Goal: Transaction & Acquisition: Purchase product/service

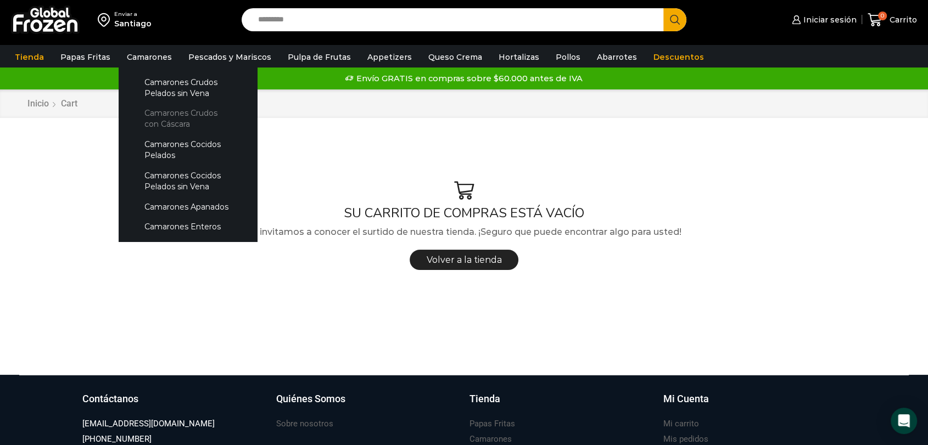
click at [166, 121] on link "Camarones Crudos con Cáscara" at bounding box center [188, 118] width 116 height 31
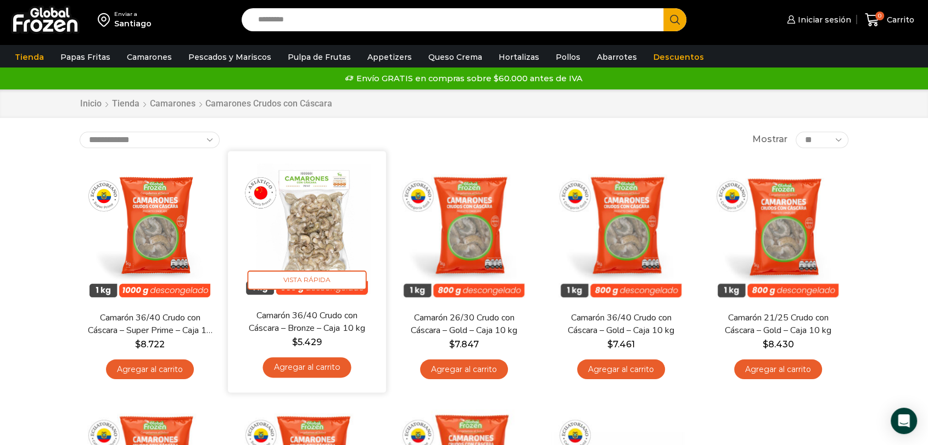
click at [322, 228] on img at bounding box center [307, 230] width 142 height 142
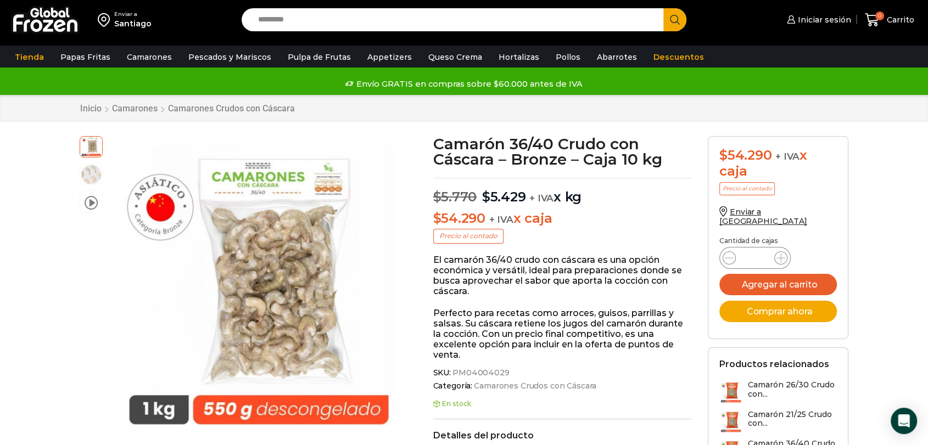
click at [761, 250] on input "*" at bounding box center [754, 257] width 21 height 15
type input "**"
click at [779, 274] on button "Agregar al carrito" at bounding box center [777, 284] width 117 height 21
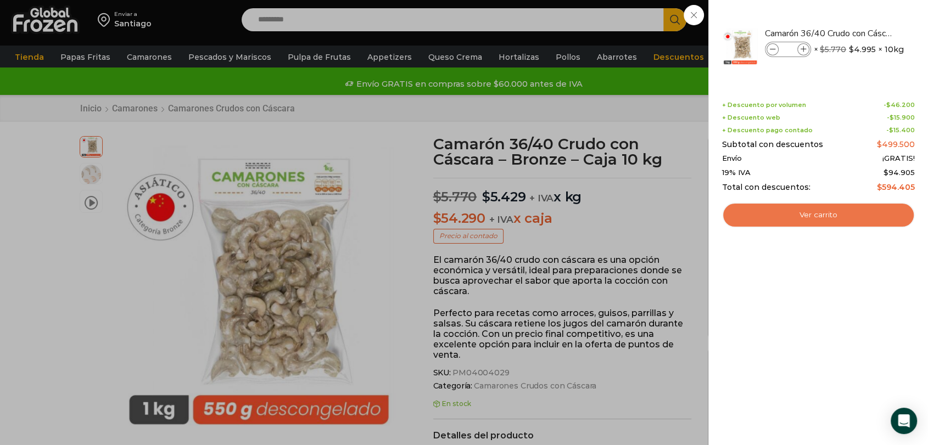
click at [835, 216] on link "Ver carrito" at bounding box center [818, 215] width 193 height 25
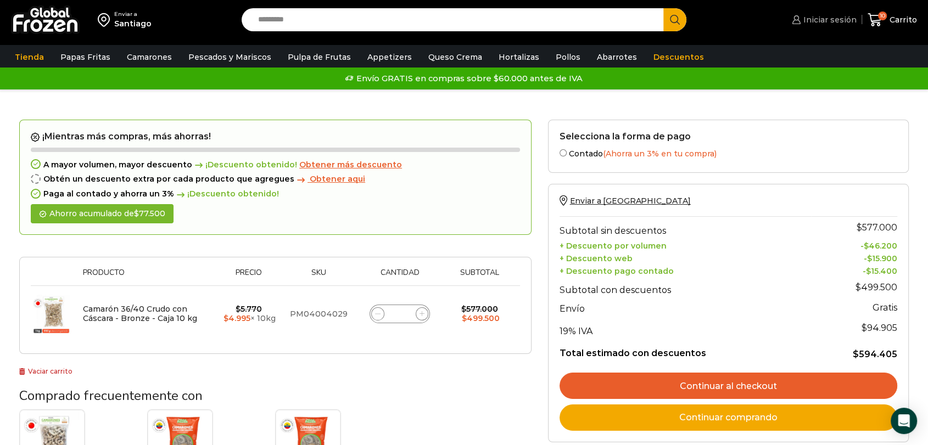
click at [831, 24] on span "Iniciar sesión" at bounding box center [828, 19] width 56 height 11
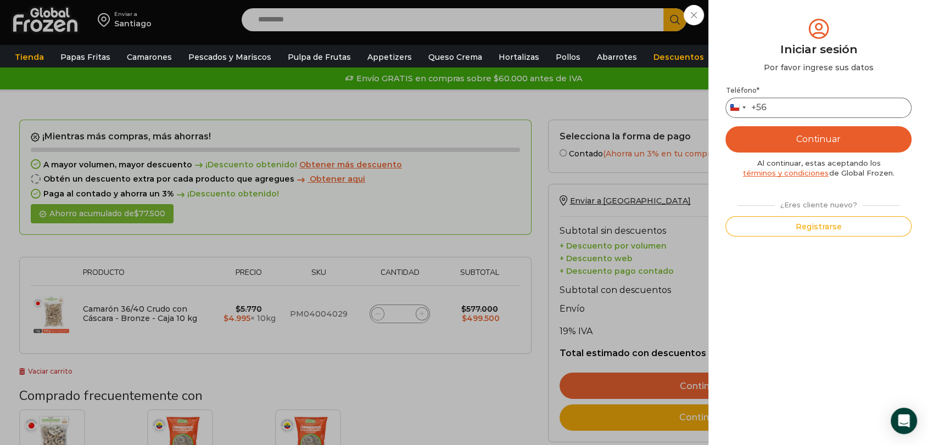
click at [793, 107] on input "Teléfono *" at bounding box center [818, 108] width 186 height 20
type input "*********"
click at [795, 136] on button "Continuar" at bounding box center [818, 139] width 186 height 26
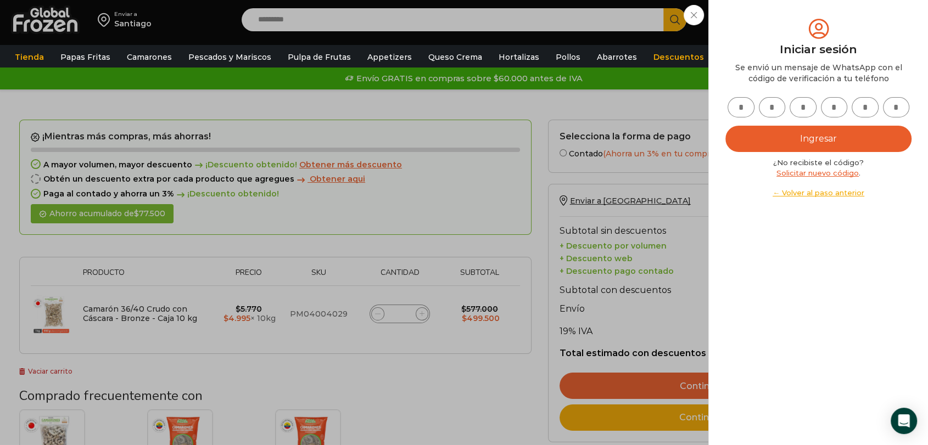
click at [741, 111] on input "text" at bounding box center [740, 107] width 27 height 20
type input "*"
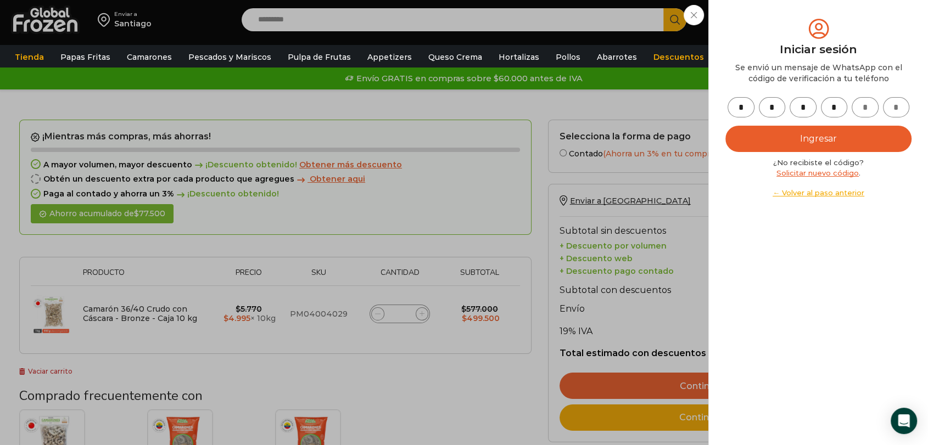
type input "*"
click at [800, 134] on button "Ingresar" at bounding box center [818, 139] width 186 height 26
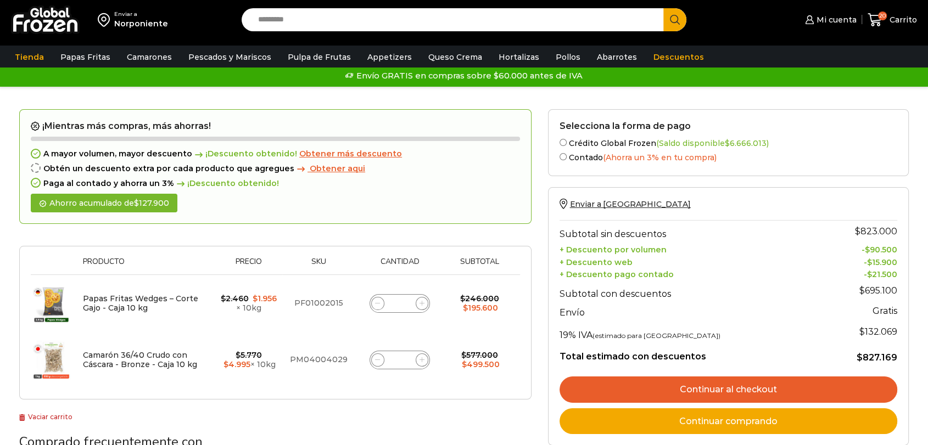
scroll to position [61, 0]
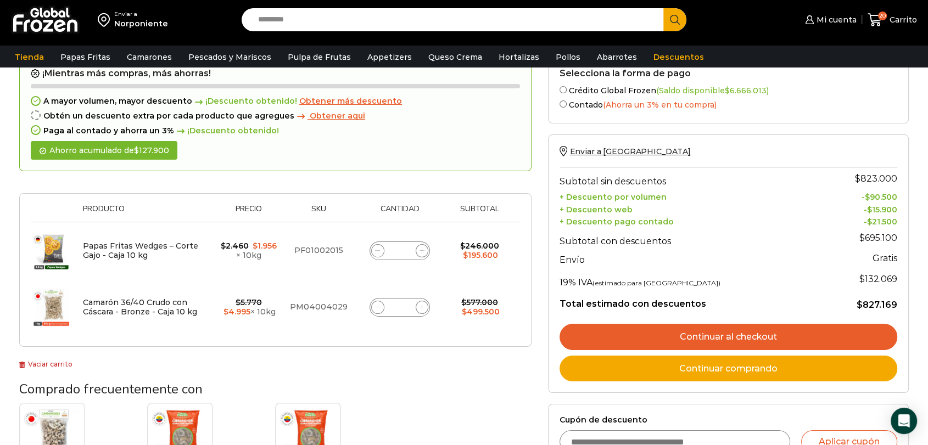
click at [404, 249] on input "**" at bounding box center [399, 250] width 15 height 15
drag, startPoint x: 404, startPoint y: 248, endPoint x: 388, endPoint y: 248, distance: 15.4
click at [388, 248] on div "Papas Fritas Wedges – Corte Gajo - Caja 10 kg cantidad **" at bounding box center [399, 251] width 60 height 19
click at [397, 254] on input "**" at bounding box center [399, 250] width 15 height 15
type input "*"
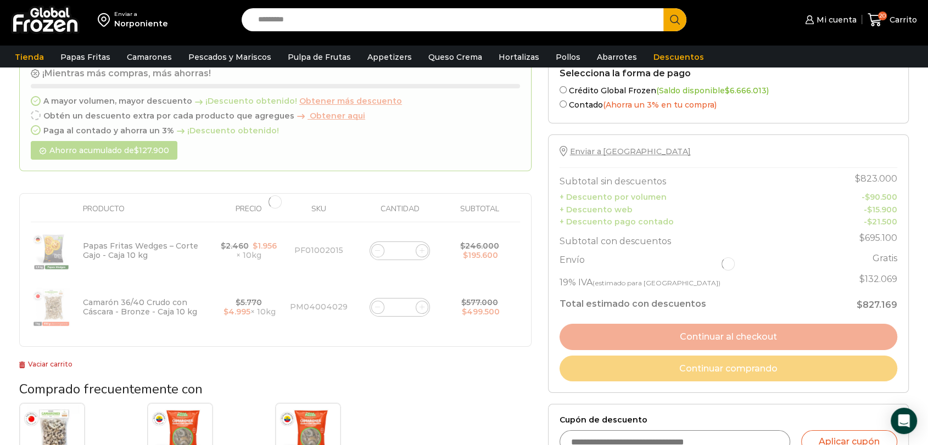
click at [417, 272] on div at bounding box center [275, 202] width 512 height 291
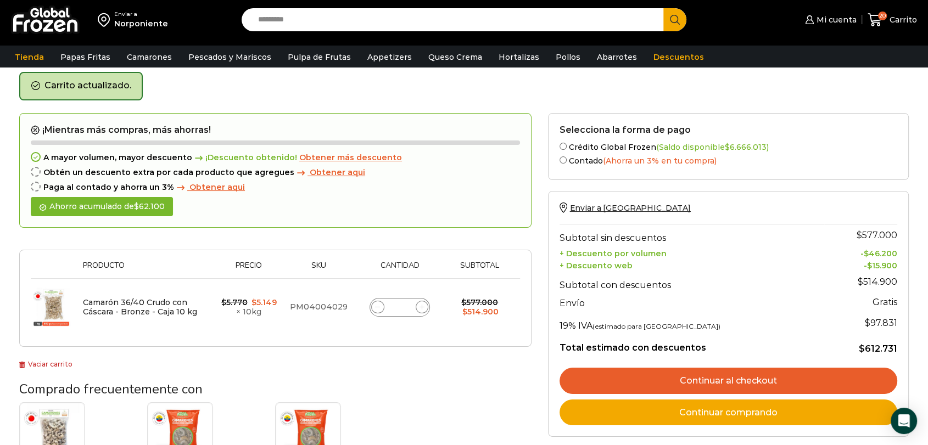
scroll to position [0, 0]
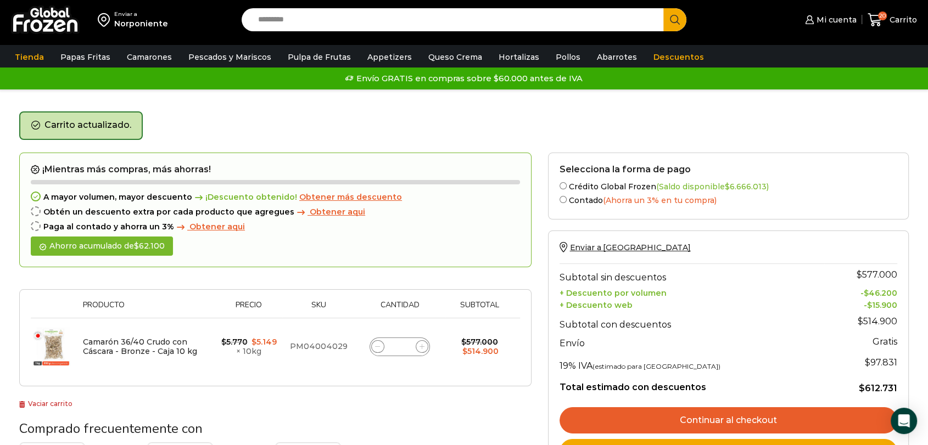
click at [506, 137] on div "Carrito actualizado." at bounding box center [463, 131] width 889 height 41
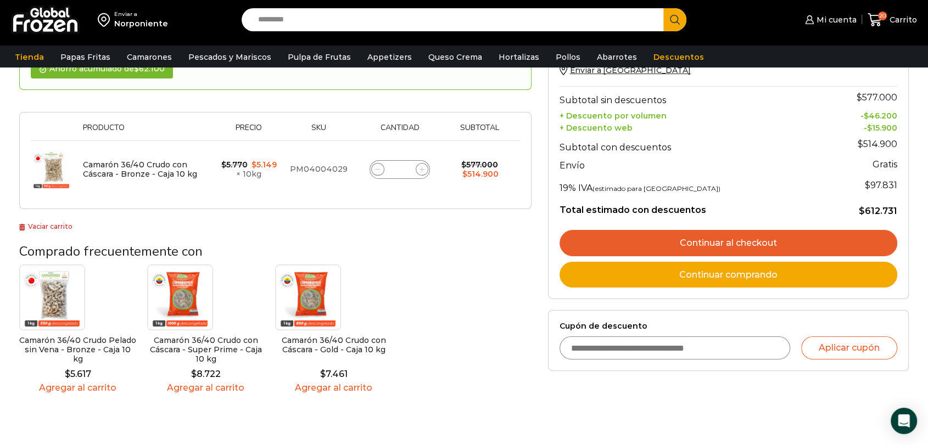
scroll to position [122, 0]
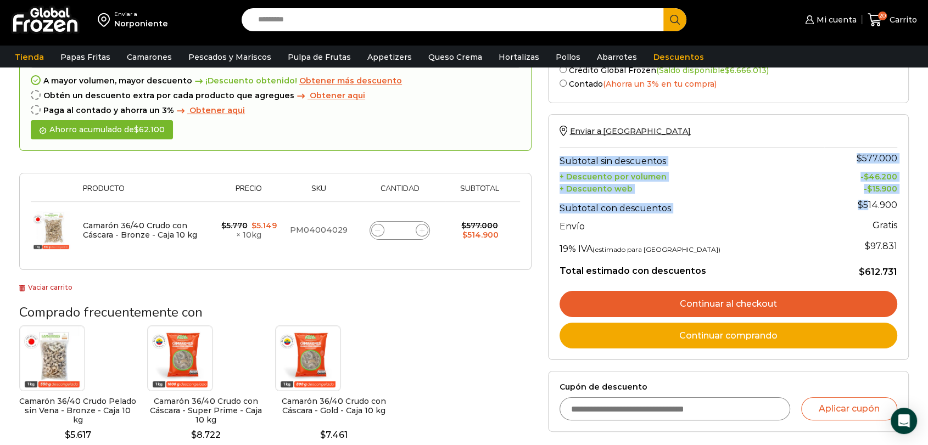
drag, startPoint x: 867, startPoint y: 204, endPoint x: 904, endPoint y: 203, distance: 37.3
click at [904, 203] on div "Enviar a Norponiente Subtotal sin descuentos $ 577.000 + Descuento por volumen …" at bounding box center [728, 237] width 361 height 246
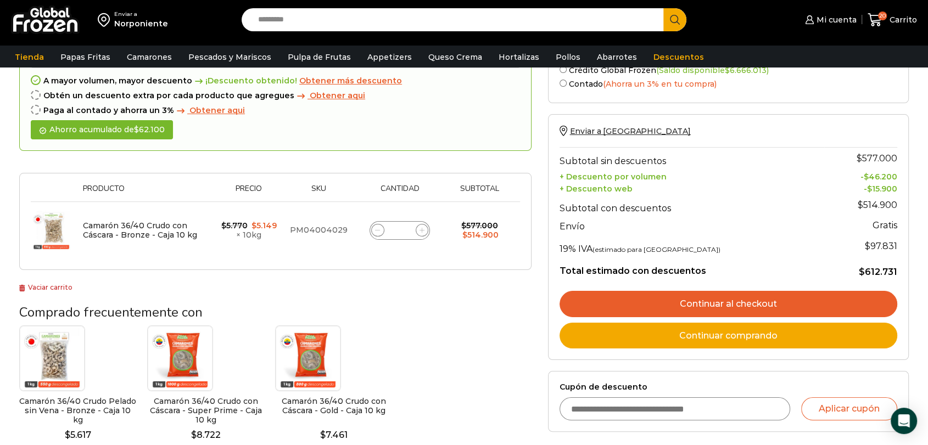
click at [800, 211] on th "Subtotal con descuentos" at bounding box center [691, 205] width 265 height 22
drag, startPoint x: 400, startPoint y: 231, endPoint x: 393, endPoint y: 233, distance: 7.5
click at [393, 233] on input "**" at bounding box center [399, 230] width 15 height 15
click at [424, 228] on icon at bounding box center [421, 230] width 5 height 5
type input "**"
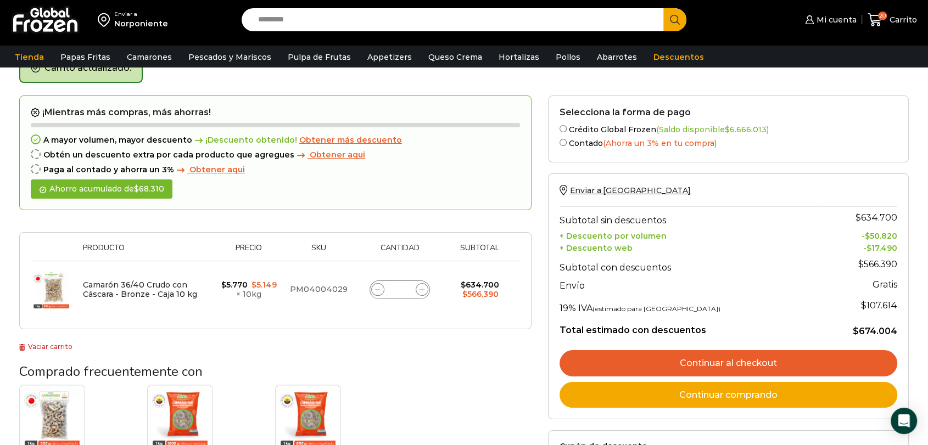
scroll to position [61, 0]
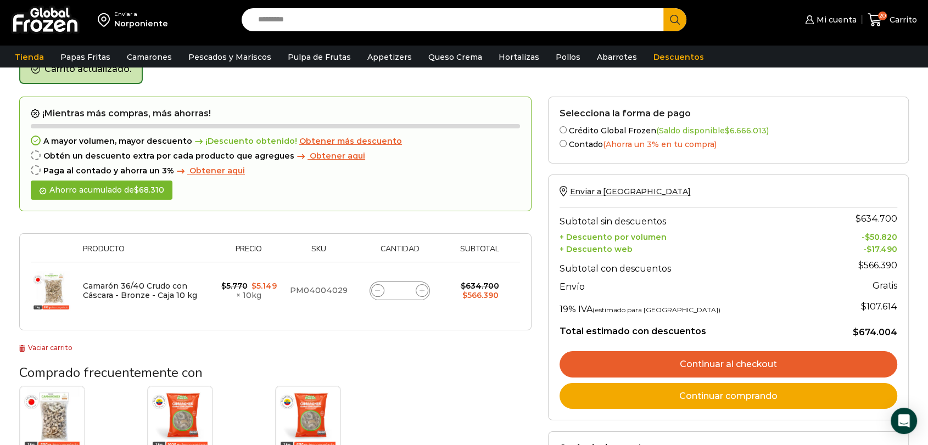
click at [378, 291] on icon at bounding box center [377, 290] width 5 height 5
type input "**"
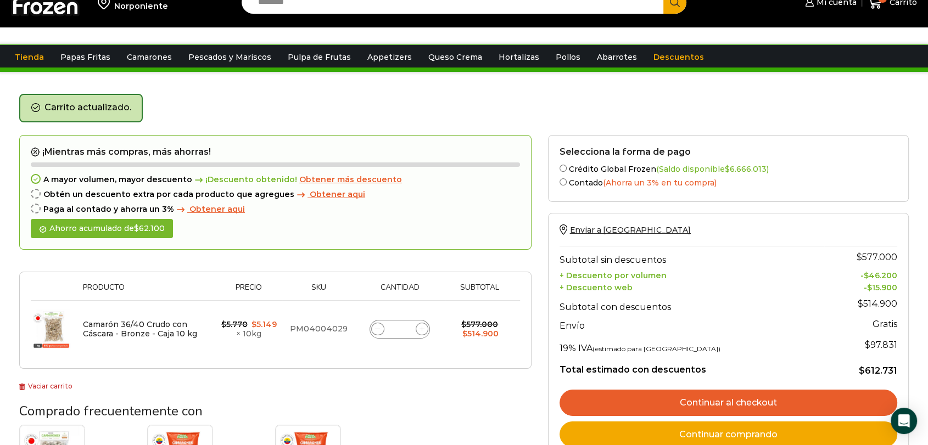
scroll to position [0, 0]
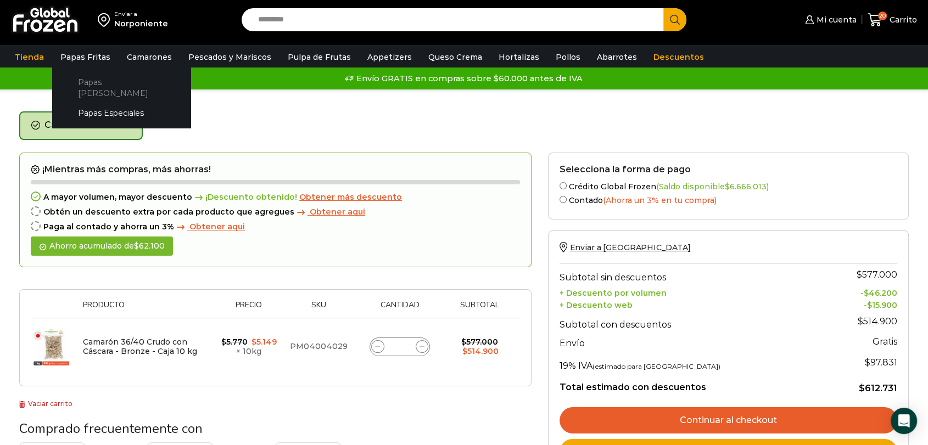
click at [95, 80] on link "Papas [PERSON_NAME]" at bounding box center [121, 87] width 116 height 31
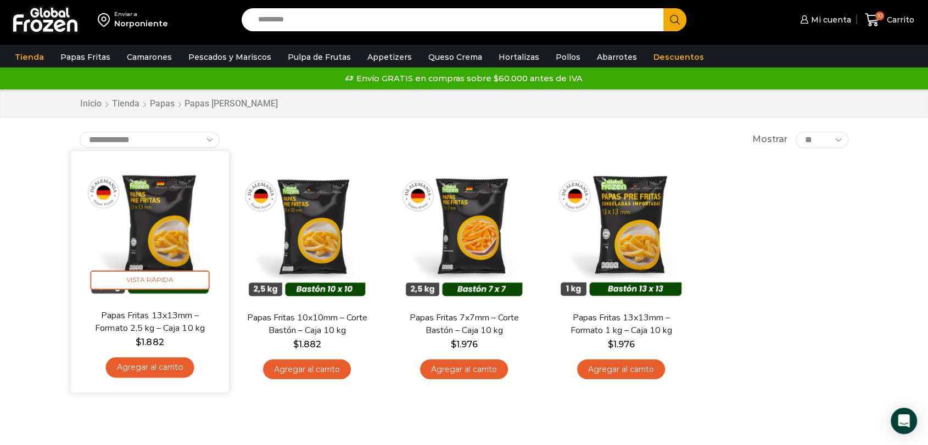
click at [164, 227] on img at bounding box center [150, 230] width 142 height 142
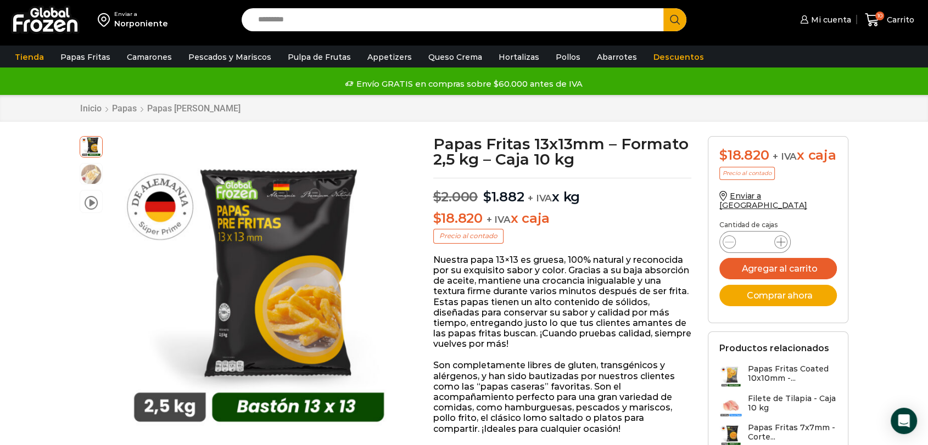
click at [779, 247] on icon at bounding box center [780, 242] width 9 height 9
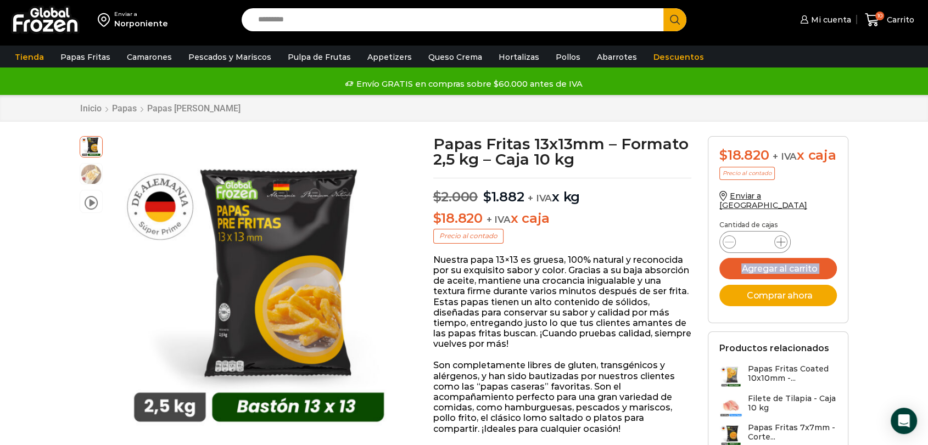
click at [779, 247] on icon at bounding box center [780, 242] width 9 height 9
type input "**"
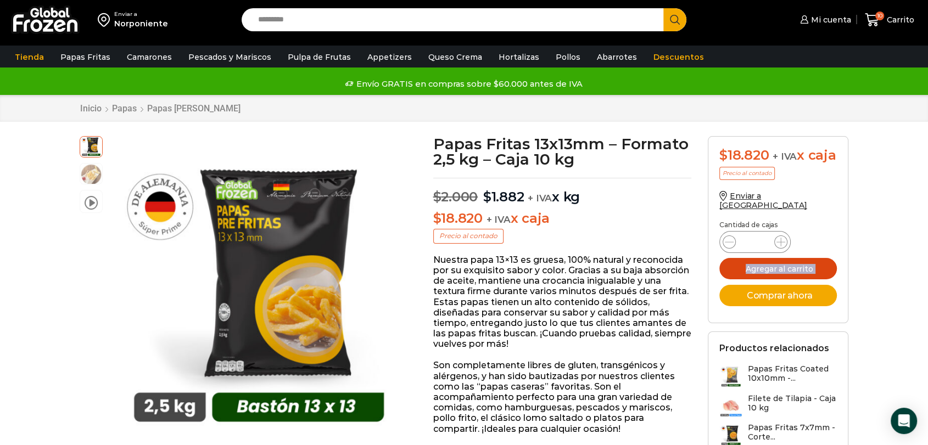
click at [792, 276] on button "Agregar al carrito" at bounding box center [777, 268] width 117 height 21
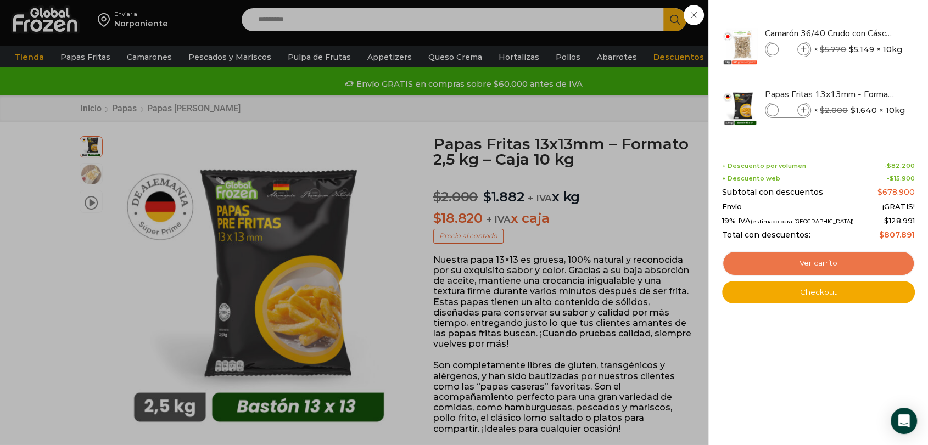
click at [835, 270] on link "Ver carrito" at bounding box center [818, 263] width 193 height 25
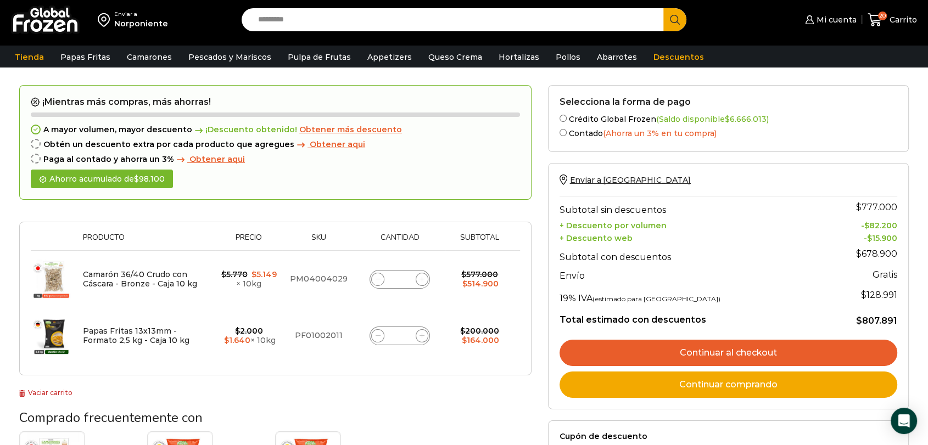
scroll to position [61, 0]
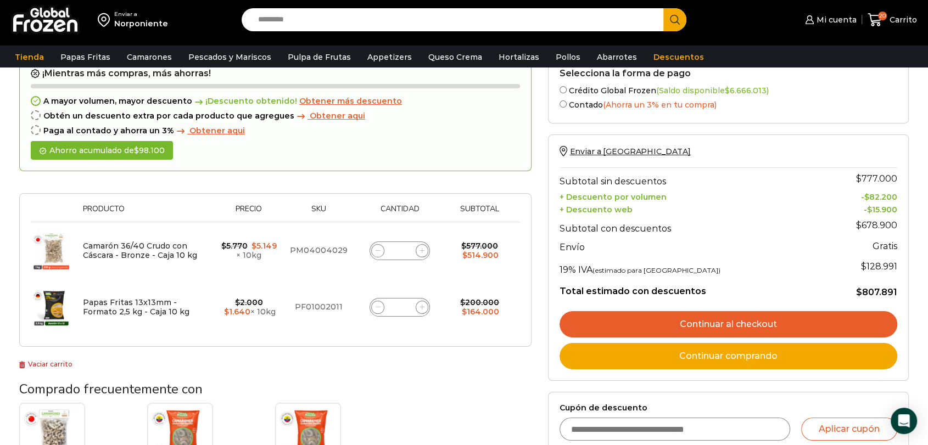
click at [417, 305] on span at bounding box center [422, 307] width 13 height 13
type input "**"
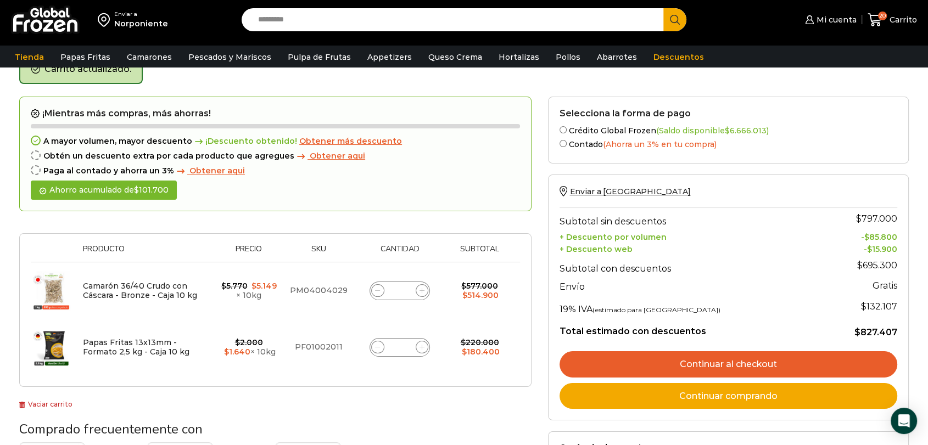
scroll to position [83, 0]
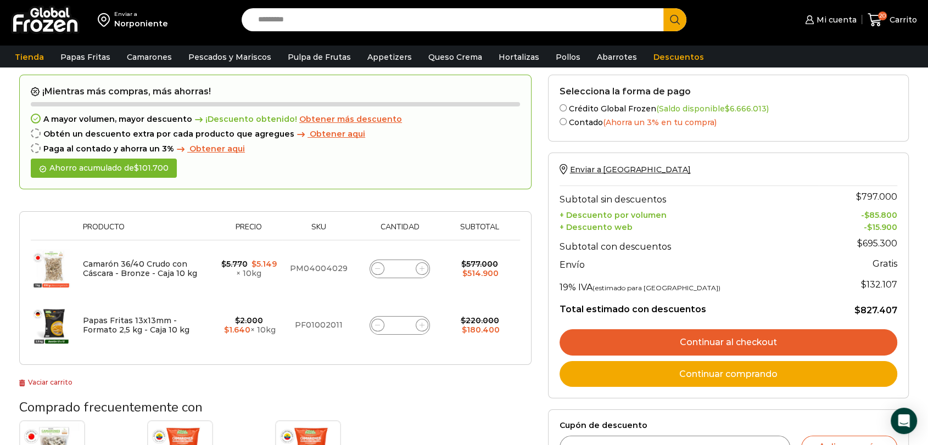
drag, startPoint x: 405, startPoint y: 323, endPoint x: 382, endPoint y: 323, distance: 22.5
click at [382, 323] on div "Papas Fritas 13x13mm - Formato 2,5 kg - Caja 10 kg cantidad **" at bounding box center [399, 325] width 60 height 19
click at [421, 323] on icon at bounding box center [421, 325] width 5 height 5
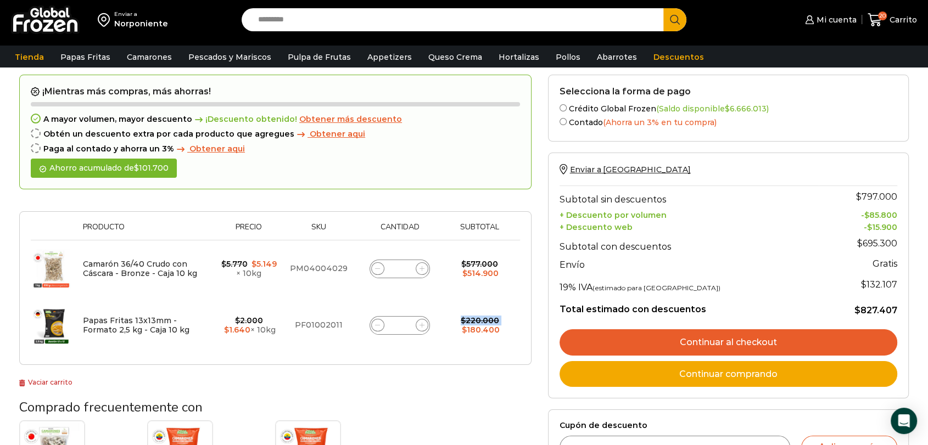
click at [421, 323] on icon at bounding box center [421, 325] width 5 height 5
type input "**"
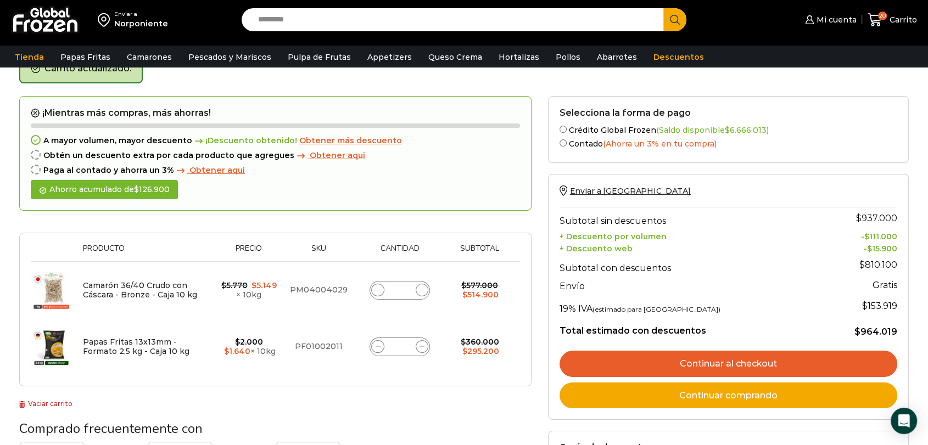
scroll to position [61, 0]
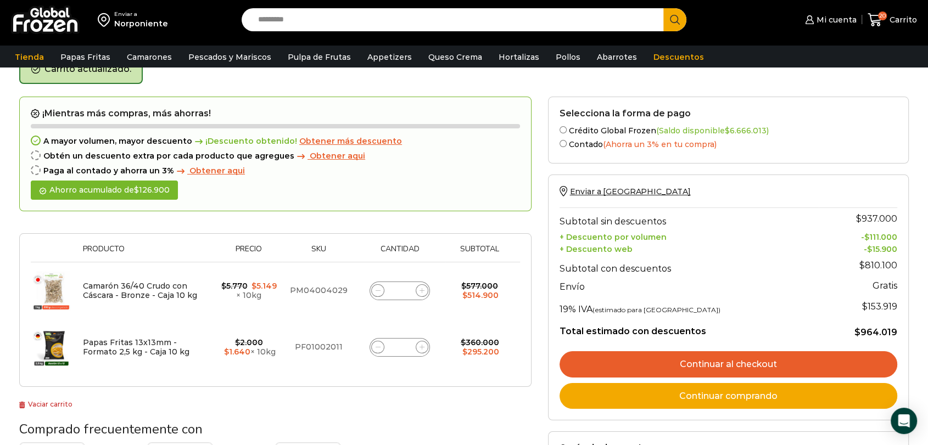
click at [422, 350] on span at bounding box center [422, 347] width 13 height 13
type input "**"
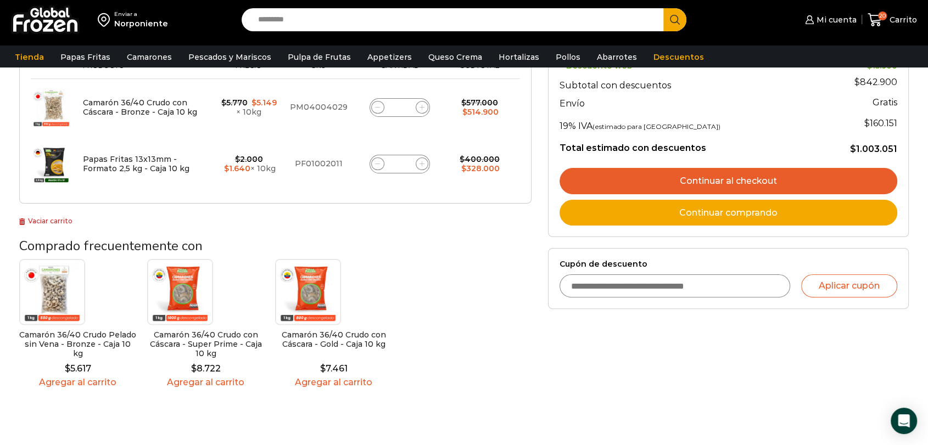
scroll to position [184, 0]
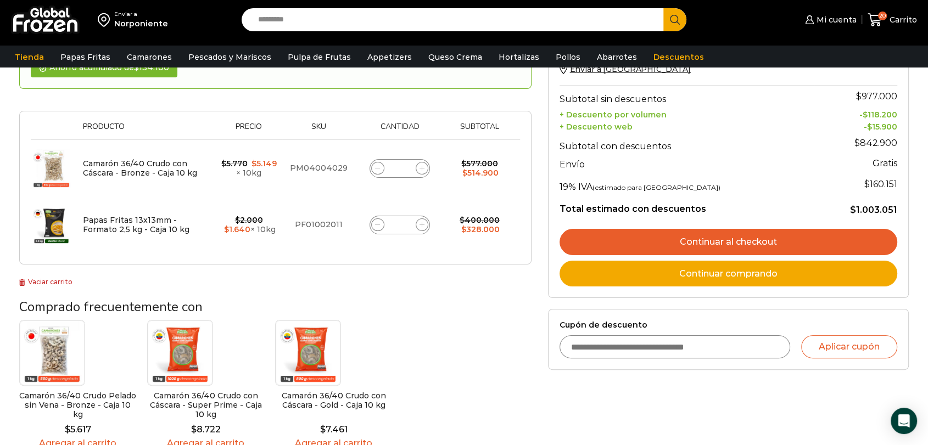
click at [378, 226] on icon at bounding box center [377, 224] width 5 height 5
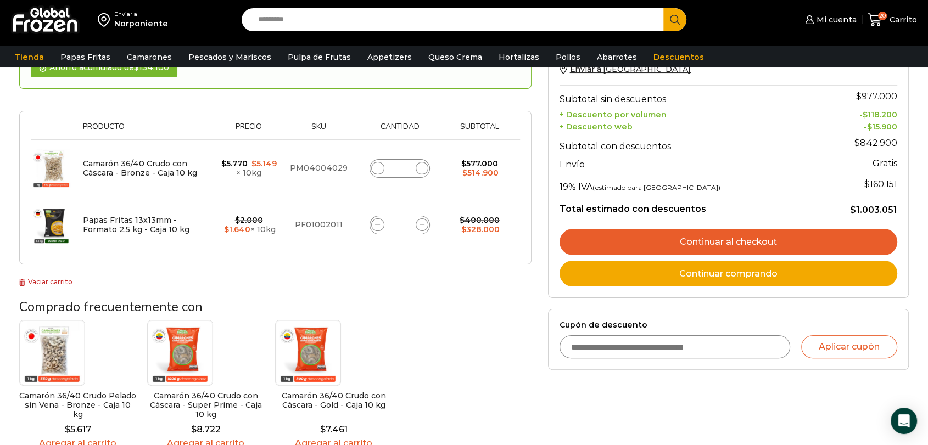
click at [378, 226] on icon at bounding box center [377, 224] width 5 height 5
type input "**"
click at [378, 226] on form "¡Mientras más compras, más ahorras! A mayor volumen, mayor descuento ¡Descuento…" at bounding box center [275, 119] width 512 height 291
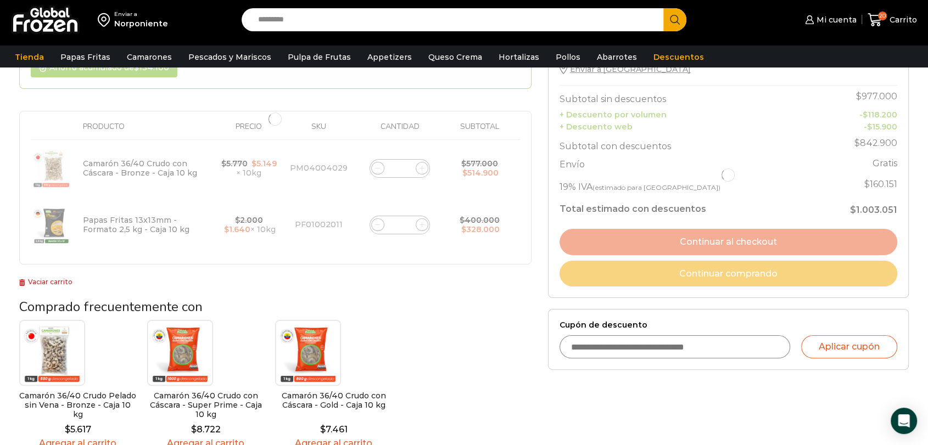
click at [378, 226] on div at bounding box center [275, 119] width 512 height 291
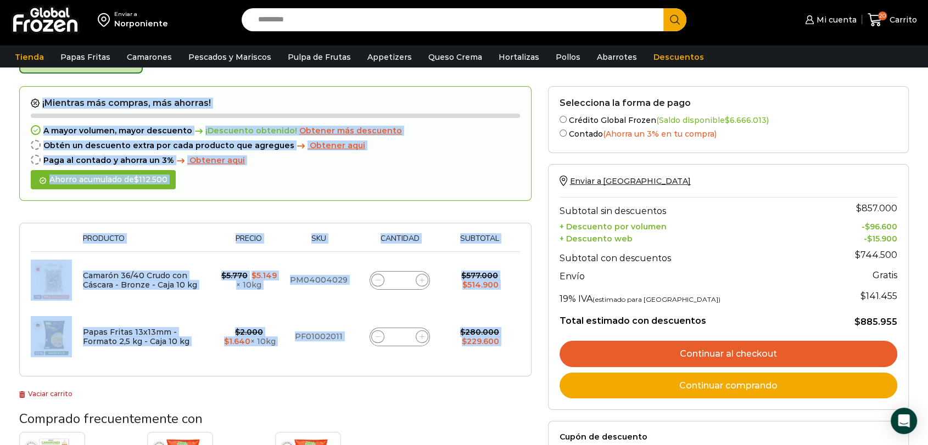
scroll to position [61, 0]
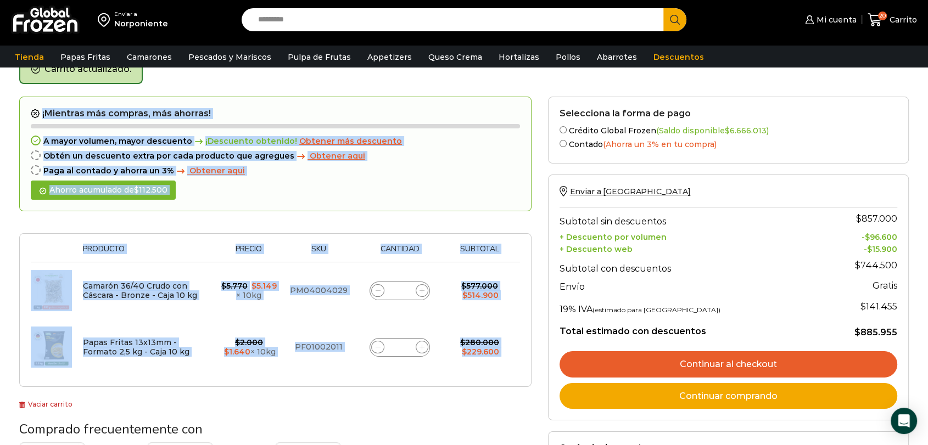
click at [371, 348] on span at bounding box center [377, 347] width 13 height 13
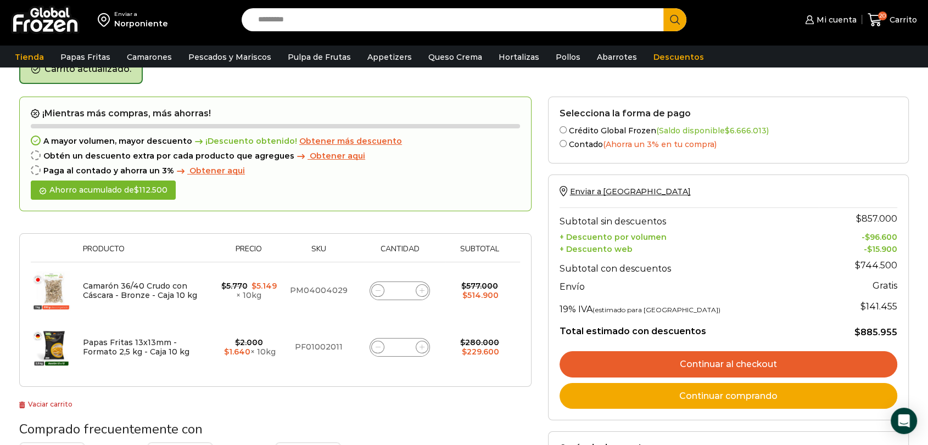
click at [371, 348] on span at bounding box center [377, 347] width 13 height 13
type input "**"
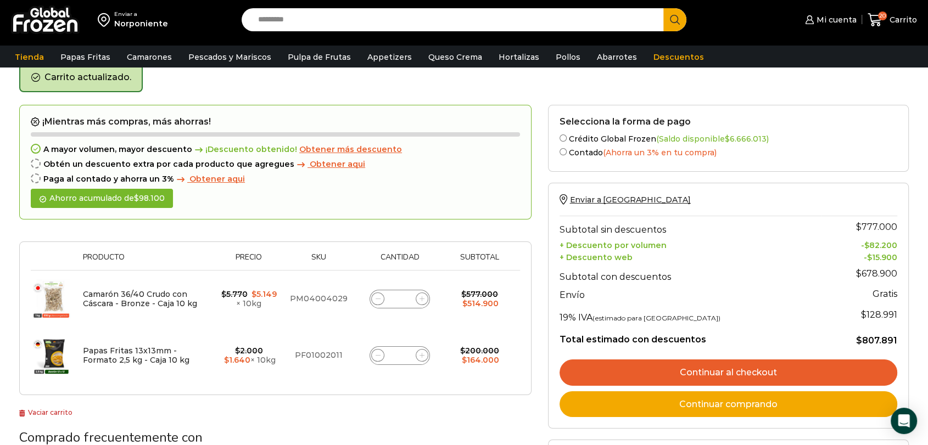
scroll to position [0, 0]
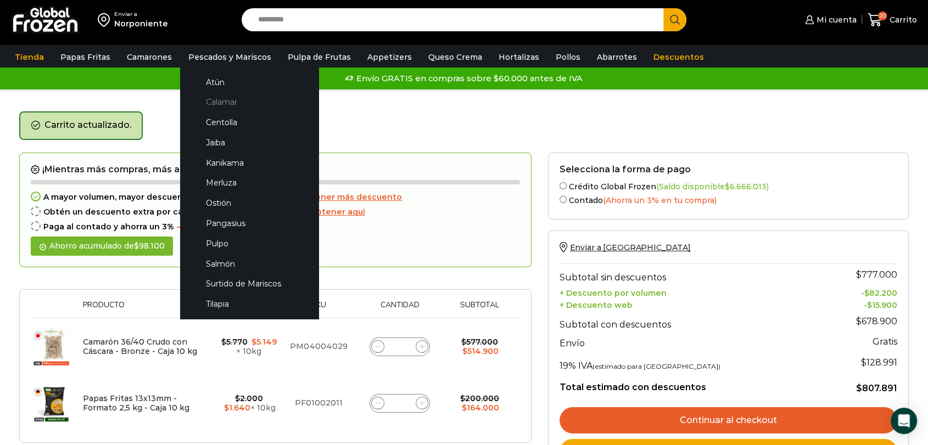
click at [225, 102] on link "Calamar" at bounding box center [249, 102] width 116 height 20
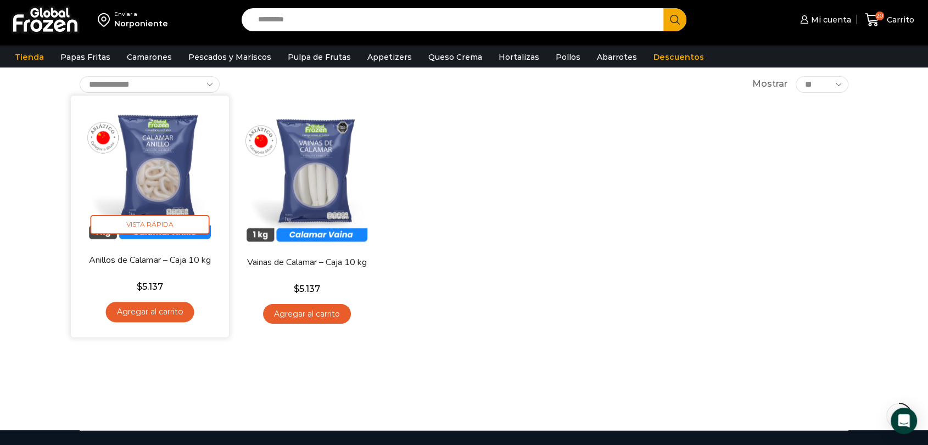
click at [161, 173] on img at bounding box center [150, 175] width 142 height 142
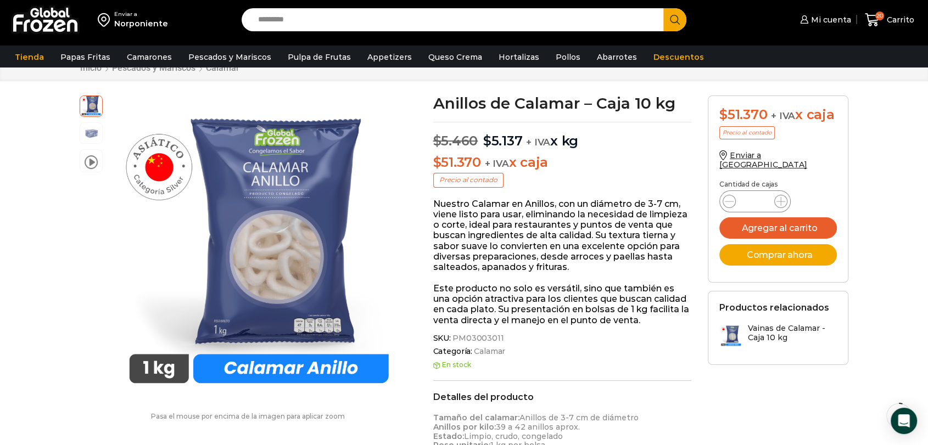
scroll to position [61, 0]
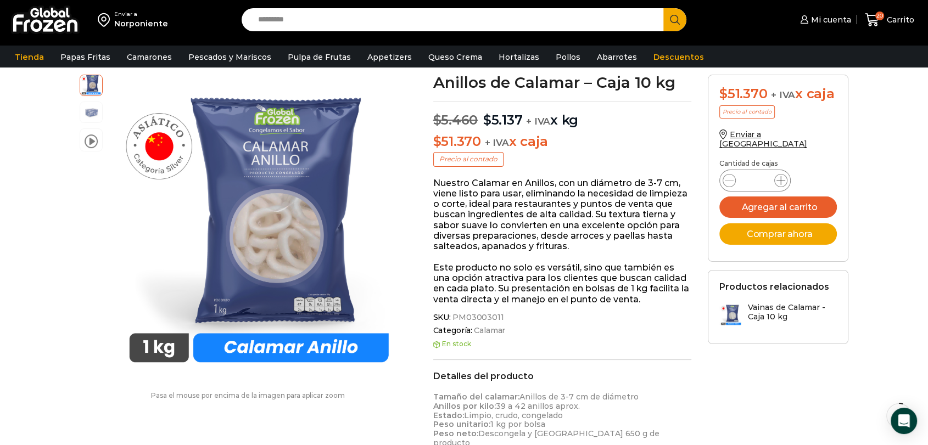
click at [782, 176] on icon at bounding box center [780, 180] width 9 height 9
type input "*"
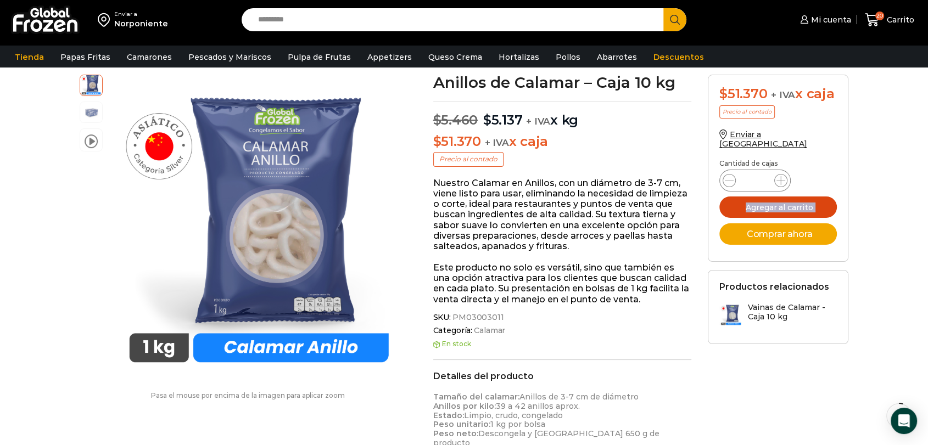
click at [781, 200] on button "Agregar al carrito" at bounding box center [777, 207] width 117 height 21
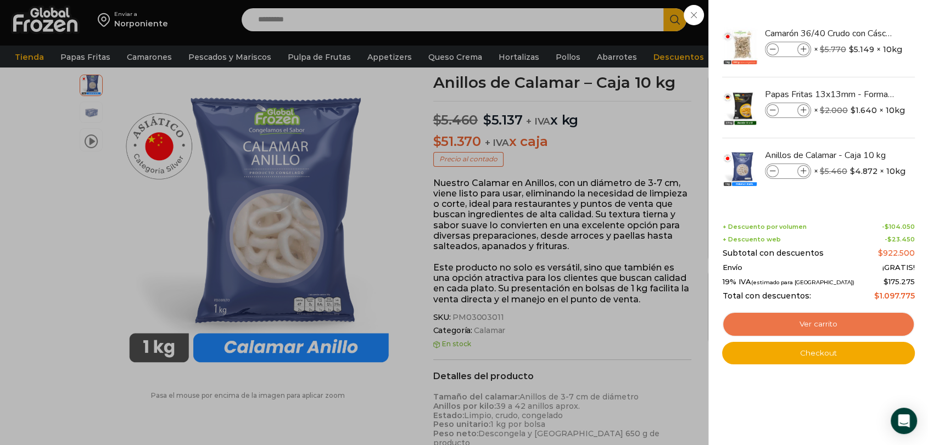
click at [833, 322] on link "Ver carrito" at bounding box center [818, 324] width 193 height 25
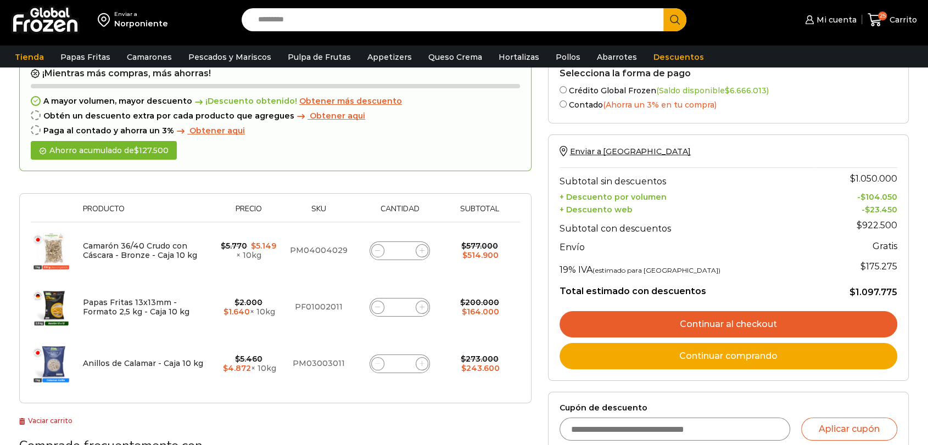
scroll to position [122, 0]
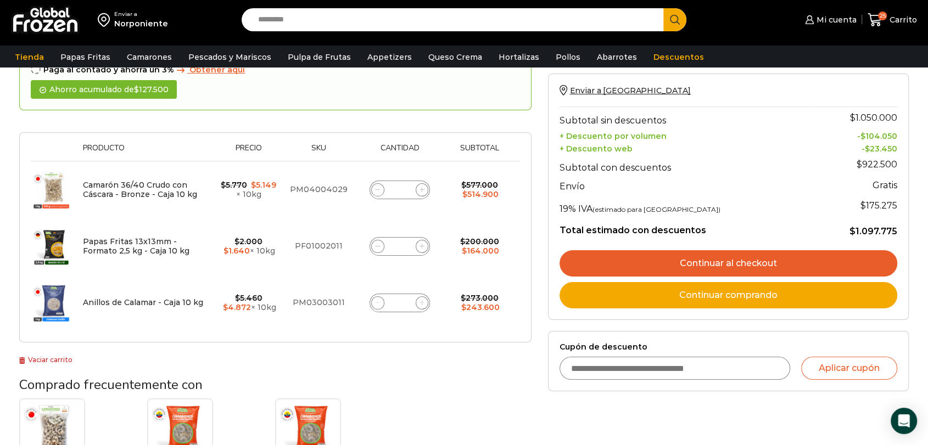
click at [417, 300] on span at bounding box center [422, 302] width 13 height 13
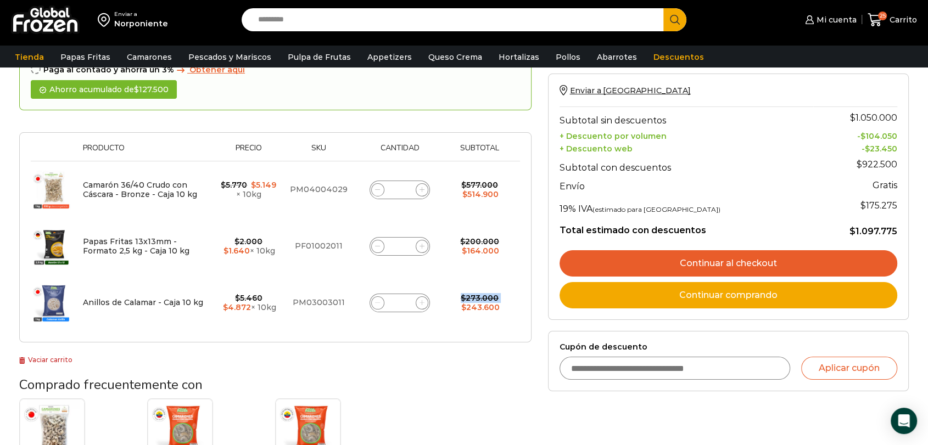
type input "**"
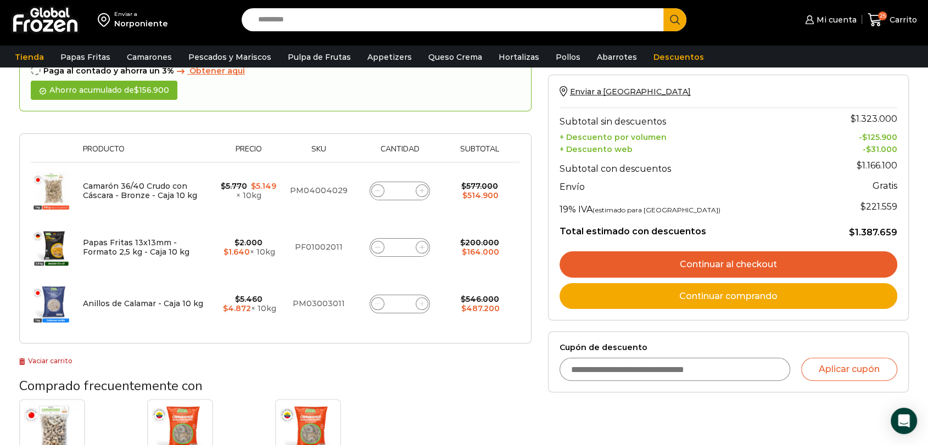
scroll to position [184, 0]
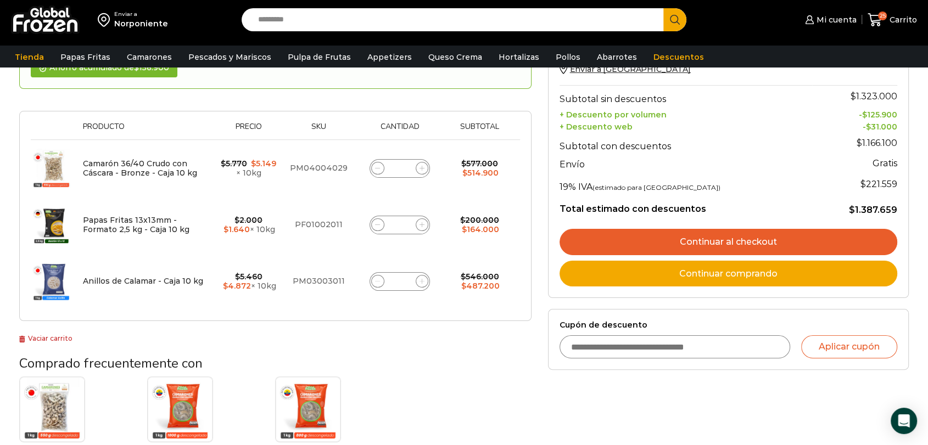
click at [382, 282] on span at bounding box center [377, 281] width 13 height 13
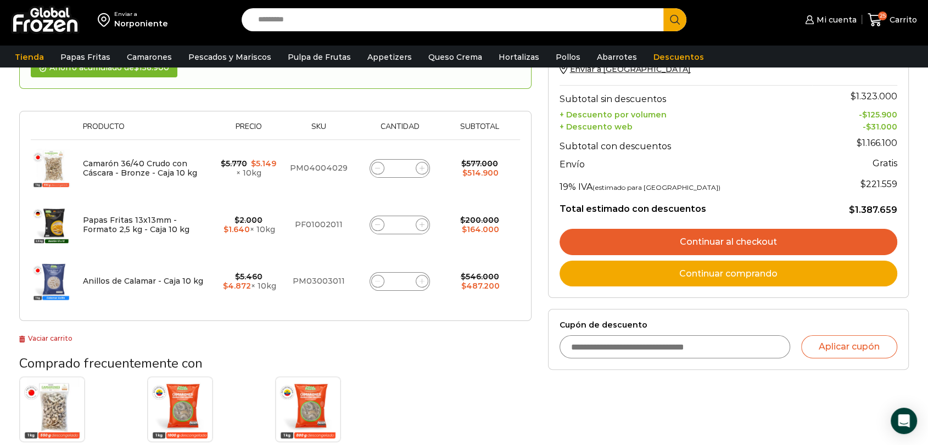
click at [382, 282] on span at bounding box center [377, 281] width 13 height 13
type input "*"
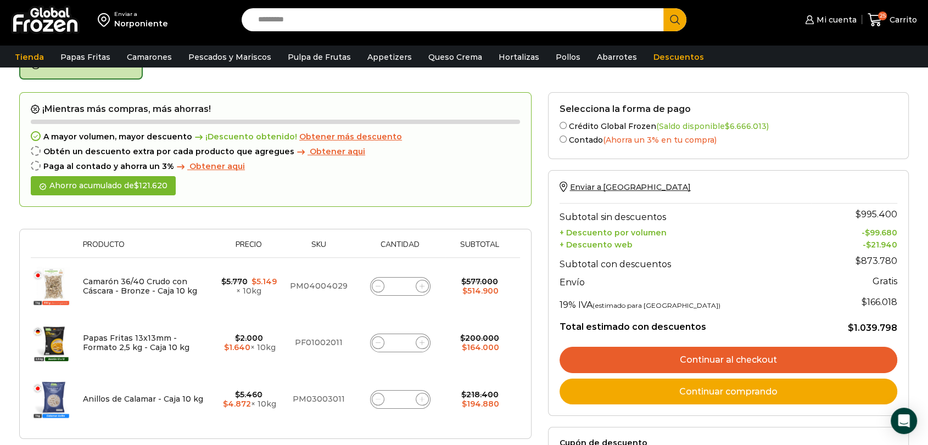
scroll to position [61, 0]
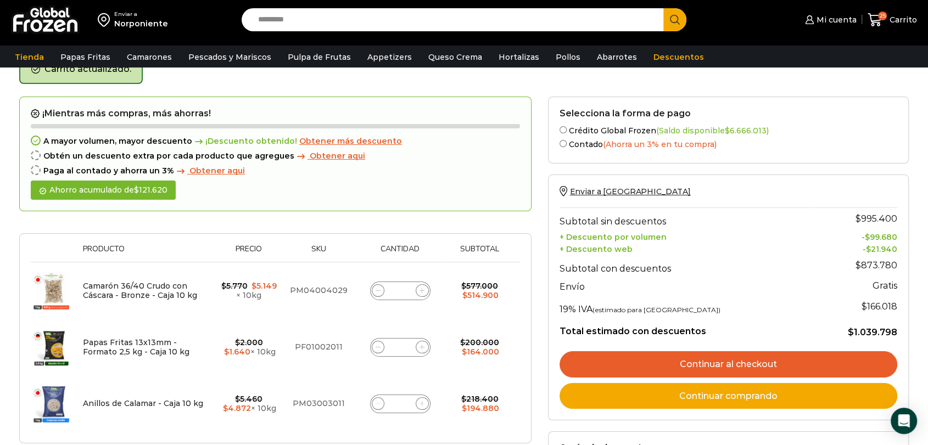
click at [422, 401] on icon at bounding box center [421, 403] width 5 height 5
type input "*"
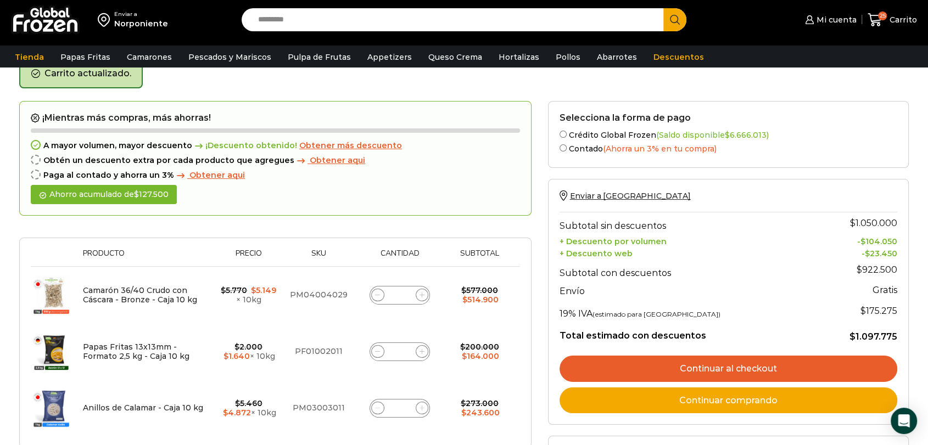
scroll to position [0, 0]
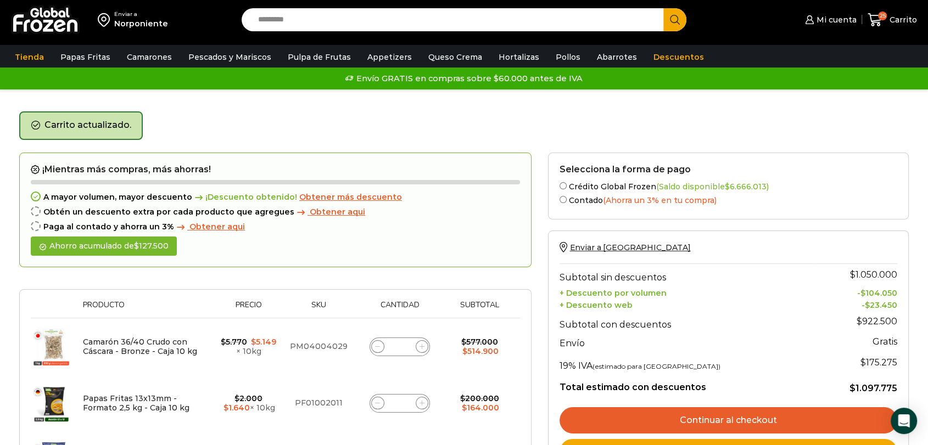
click at [358, 135] on div "Carrito actualizado." at bounding box center [463, 131] width 889 height 41
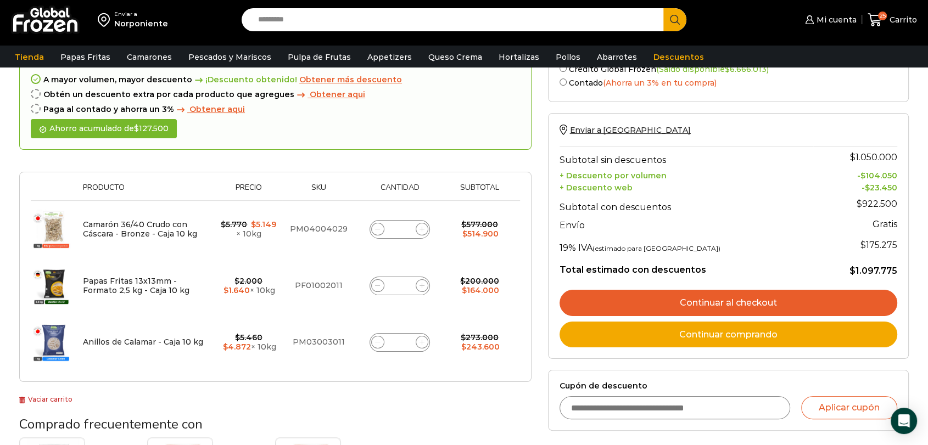
scroll to position [183, 0]
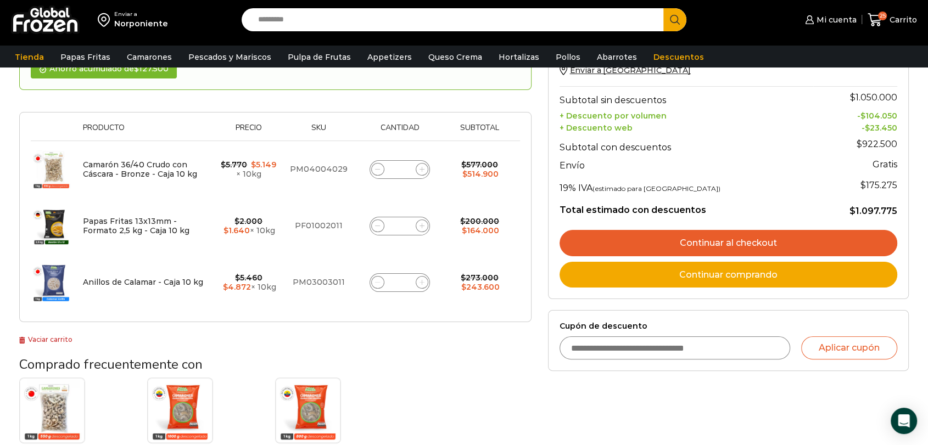
click at [380, 227] on span at bounding box center [377, 226] width 13 height 13
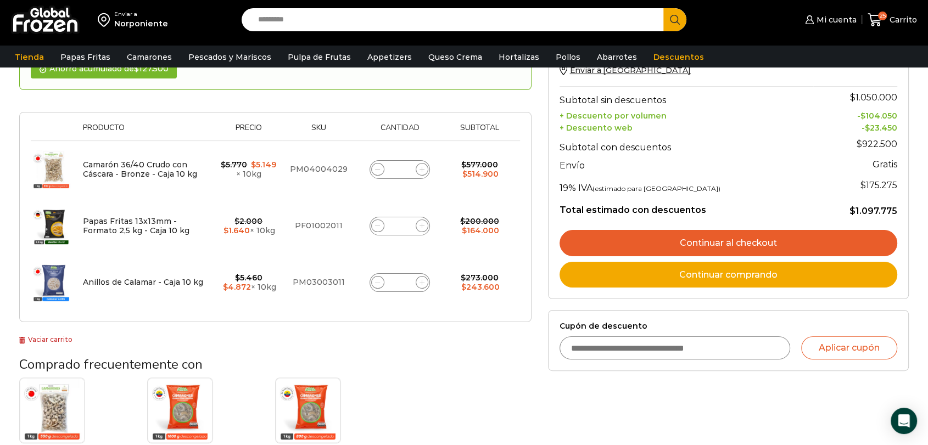
type input "*"
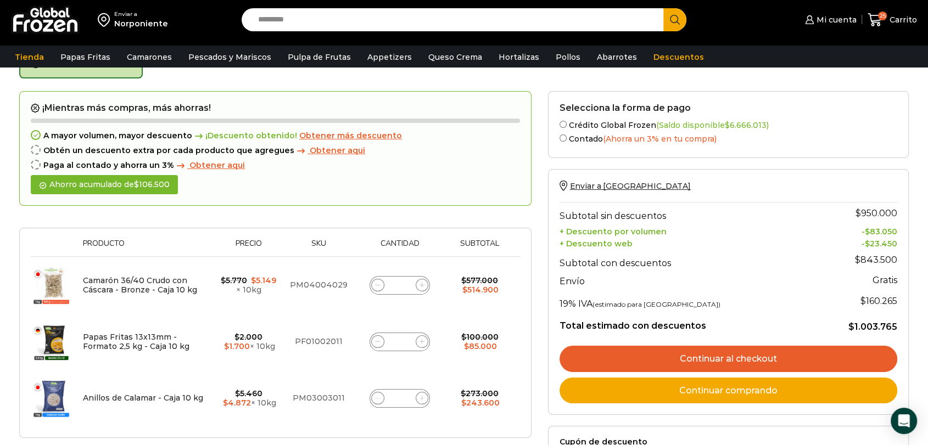
scroll to position [61, 0]
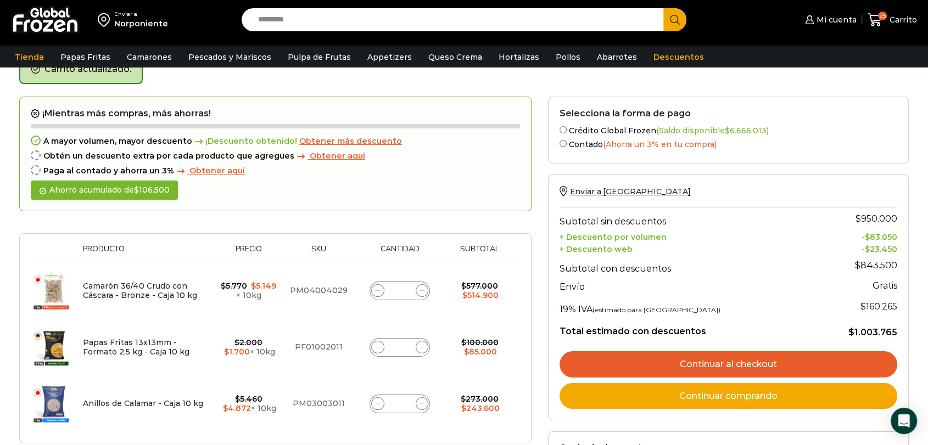
click at [419, 345] on icon at bounding box center [421, 347] width 5 height 5
type input "*"
click at [423, 345] on icon at bounding box center [421, 347] width 5 height 5
type input "*"
click at [423, 345] on icon at bounding box center [421, 347] width 5 height 5
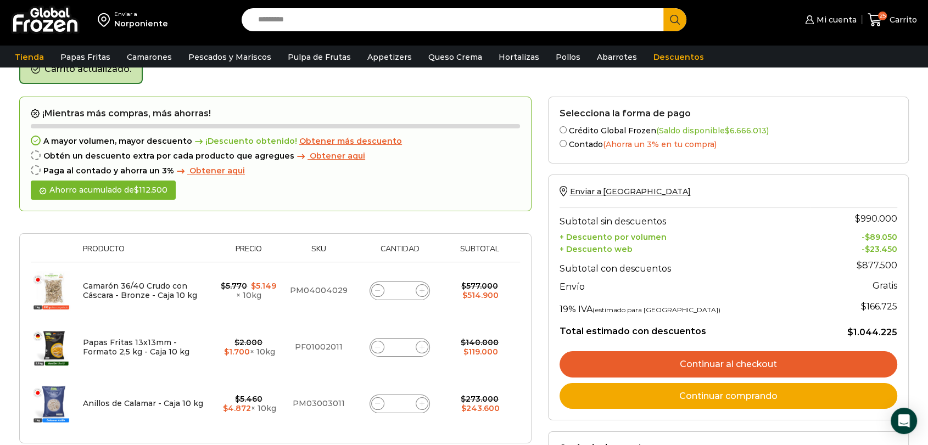
type input "*"
click at [422, 345] on icon at bounding box center [421, 347] width 5 height 5
type input "**"
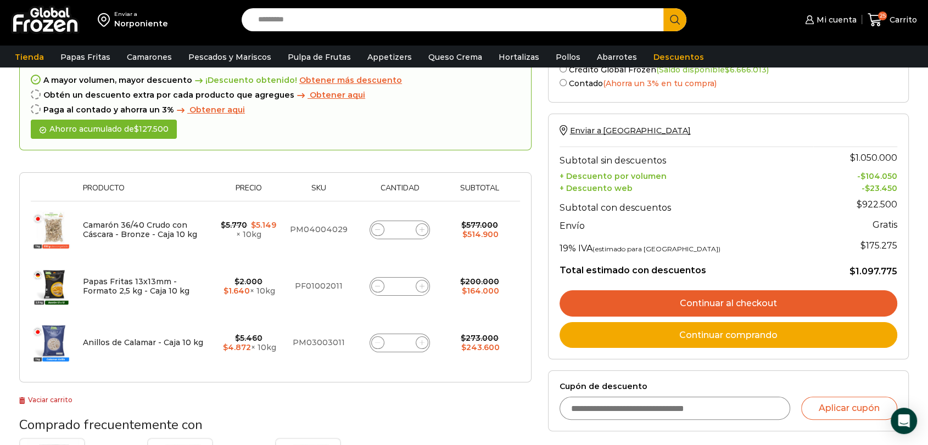
scroll to position [123, 0]
click at [424, 374] on div "Thumbnail image Producto Precio Sku Cantidad Subtotal Eliminar artículo Camarón…" at bounding box center [275, 277] width 512 height 210
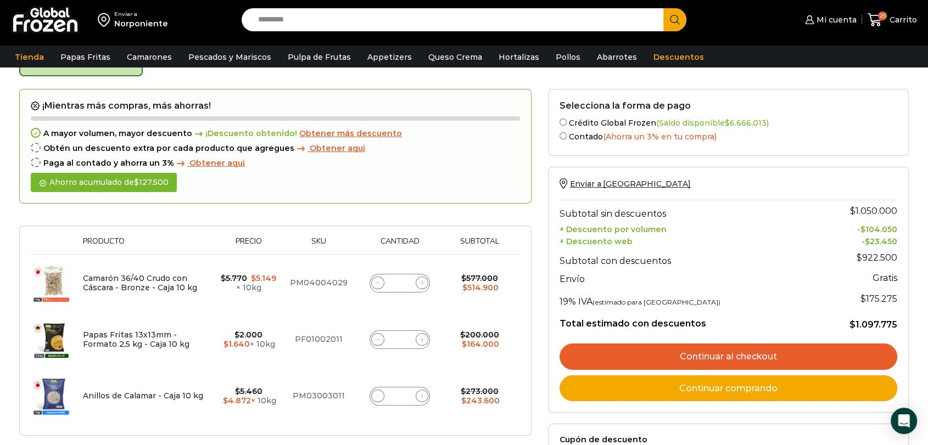
scroll to position [183, 0]
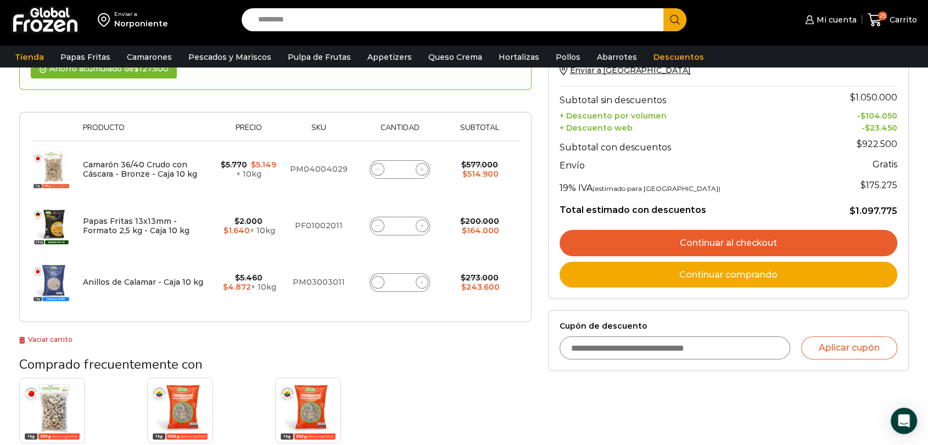
click at [381, 282] on span at bounding box center [377, 282] width 13 height 13
click at [379, 282] on icon at bounding box center [377, 282] width 5 height 5
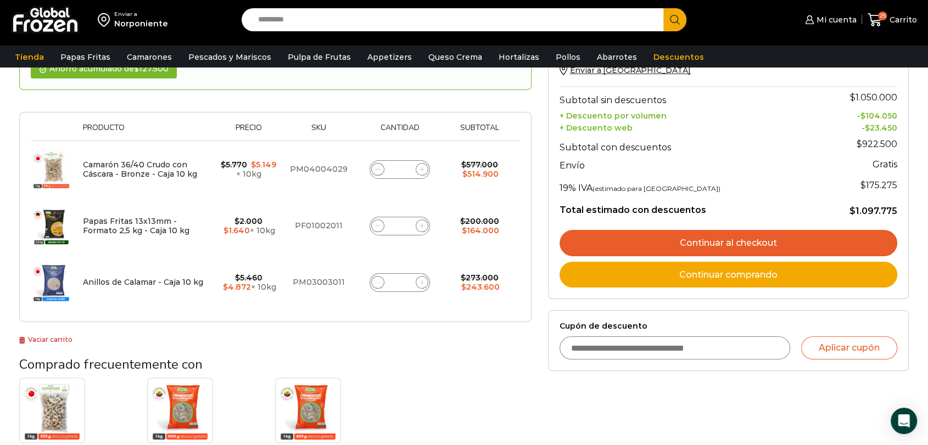
type input "*"
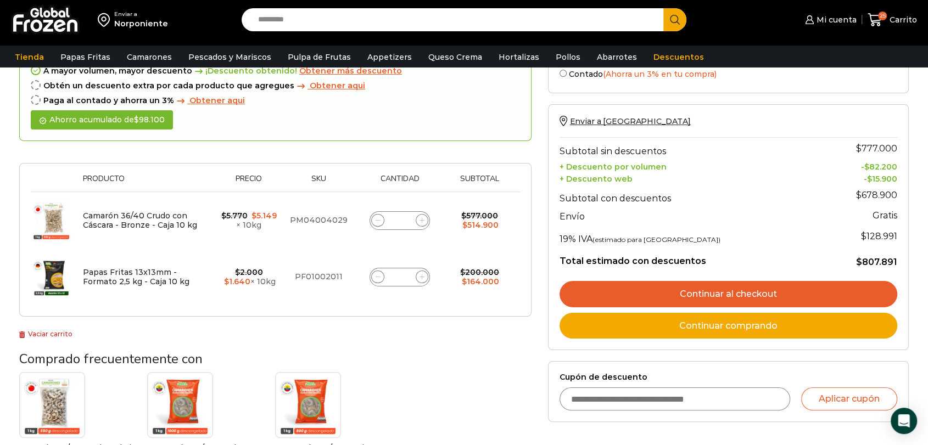
scroll to position [61, 0]
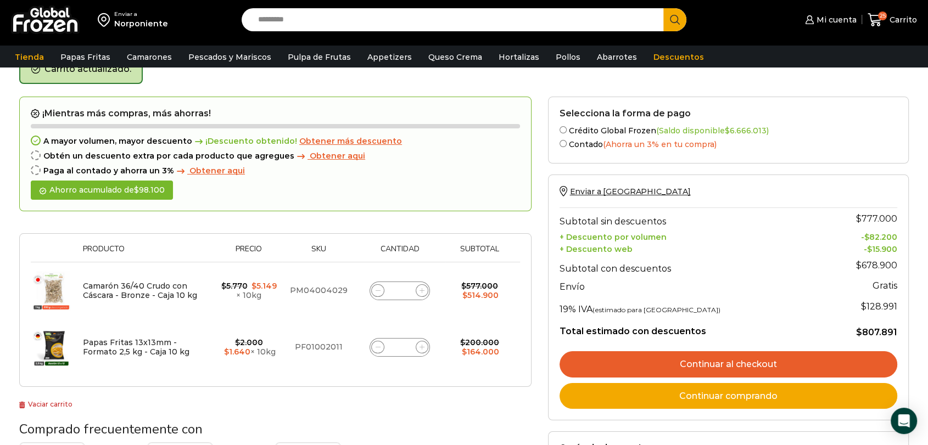
click at [377, 223] on div at bounding box center [275, 227] width 512 height 11
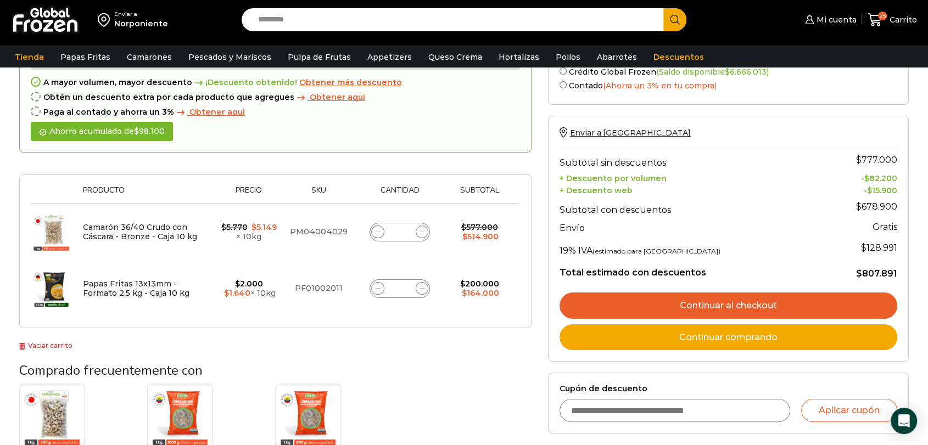
scroll to position [123, 0]
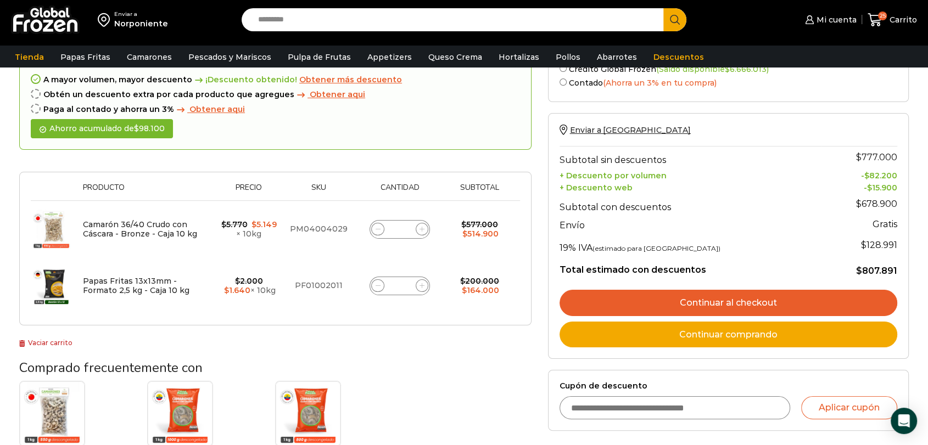
click at [213, 321] on div "Thumbnail image Producto Precio Sku Cantidad Subtotal Eliminar artículo Camarón…" at bounding box center [275, 249] width 512 height 154
click at [424, 286] on span at bounding box center [422, 285] width 13 height 13
type input "**"
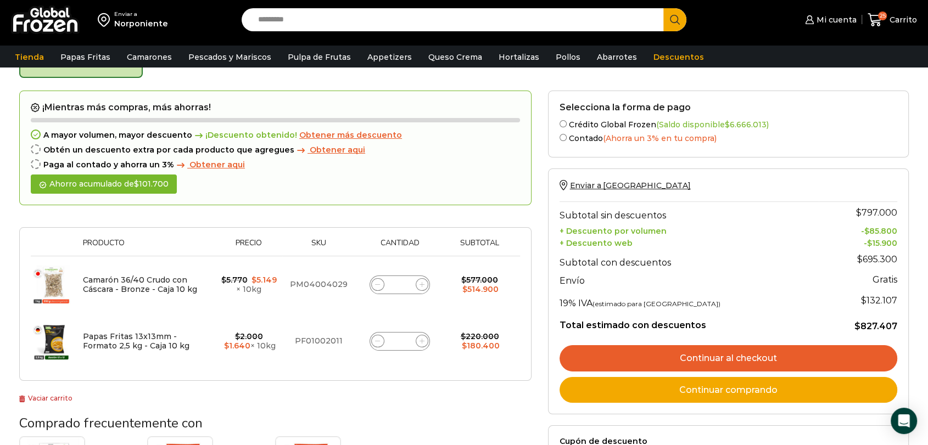
scroll to position [61, 0]
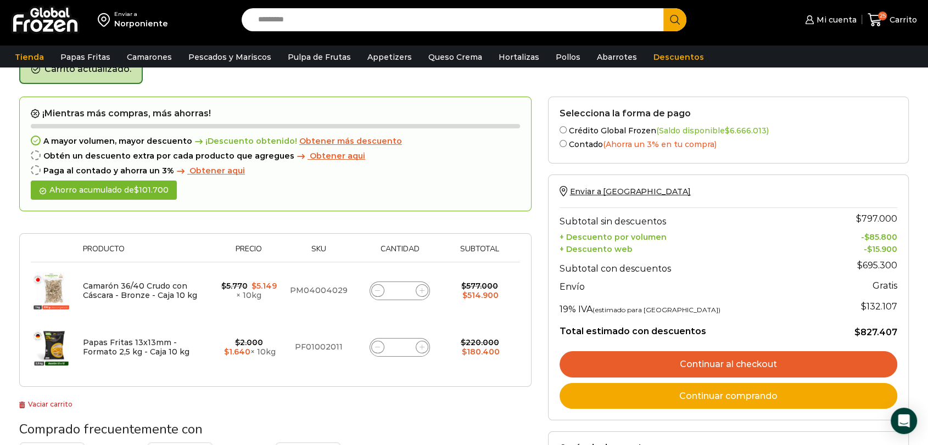
click at [422, 292] on span at bounding box center [422, 290] width 13 height 13
type input "**"
click at [376, 288] on icon at bounding box center [377, 290] width 5 height 5
type input "**"
click at [378, 347] on icon at bounding box center [377, 347] width 5 height 5
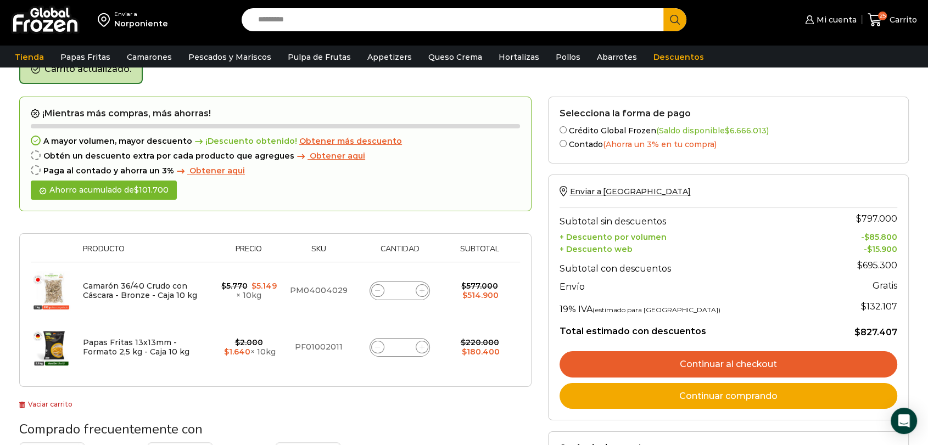
type input "**"
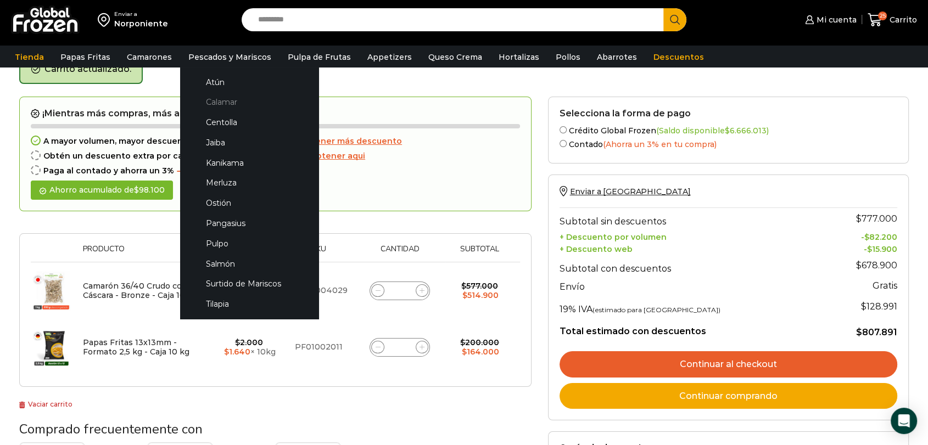
click at [233, 102] on link "Calamar" at bounding box center [249, 102] width 116 height 20
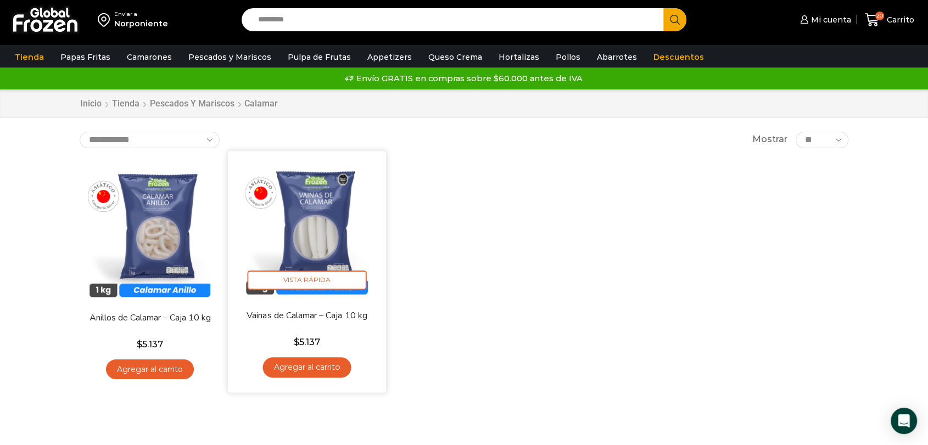
click at [322, 365] on link "Agregar al carrito" at bounding box center [306, 367] width 88 height 20
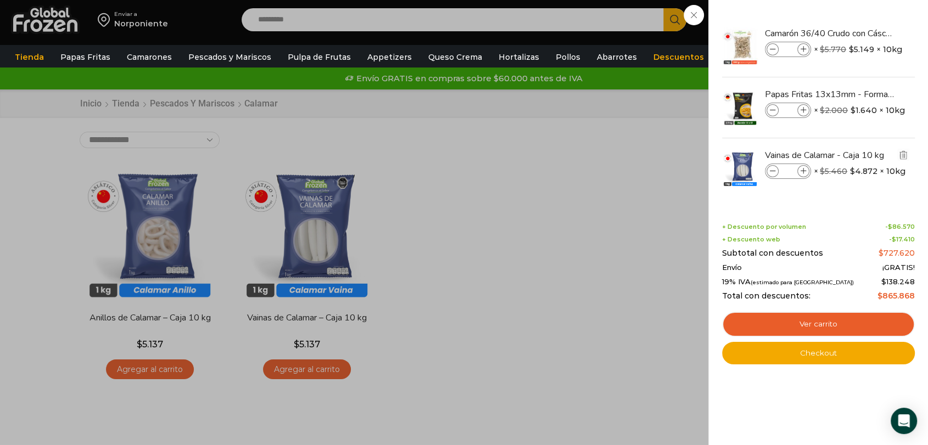
click at [807, 166] on span at bounding box center [803, 171] width 12 height 12
click at [804, 169] on icon at bounding box center [803, 172] width 6 height 6
type input "*"
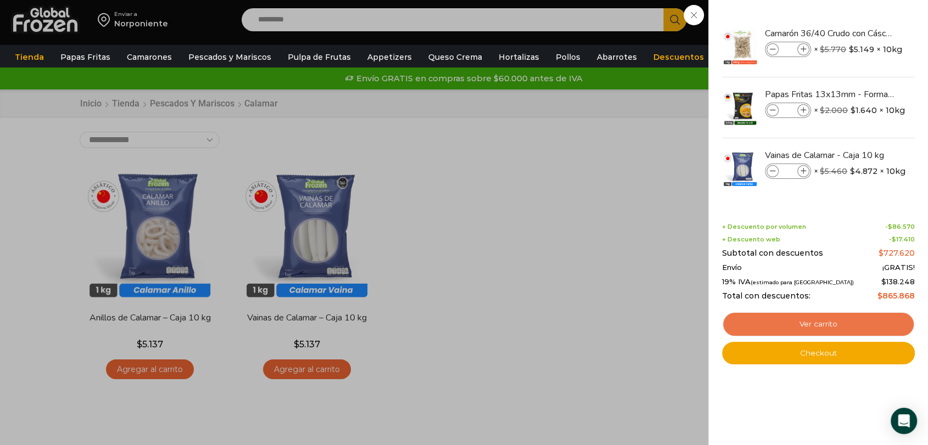
click at [802, 322] on link "Ver carrito" at bounding box center [818, 324] width 193 height 25
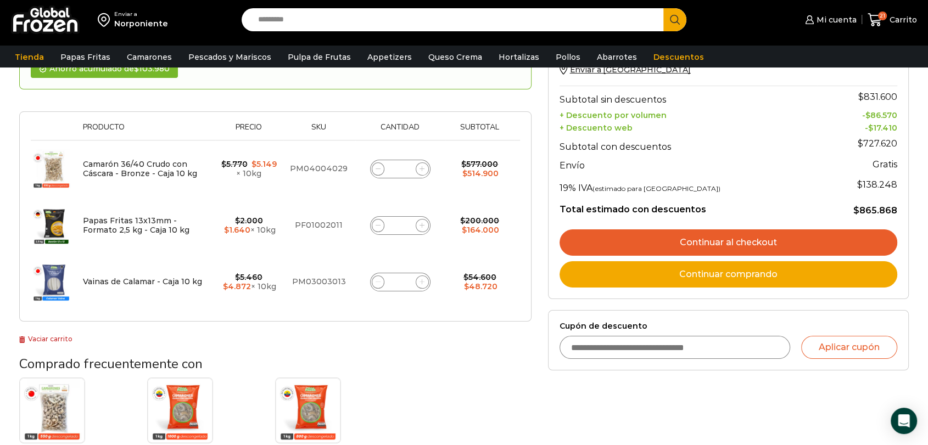
scroll to position [122, 0]
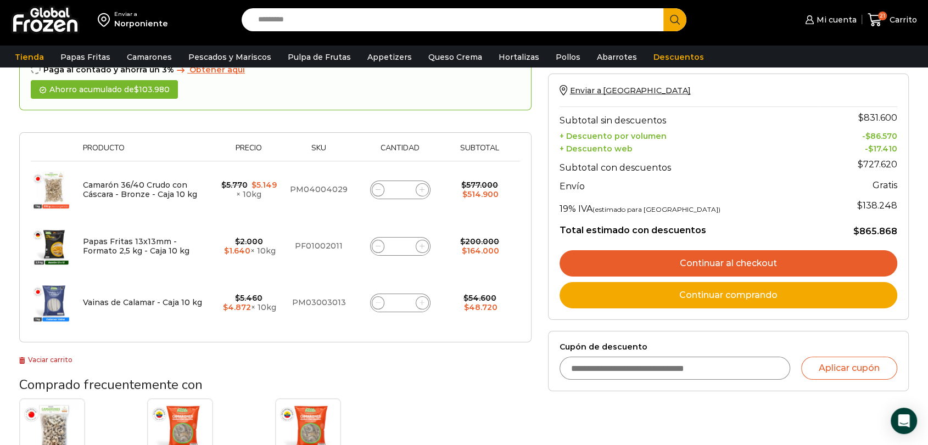
click at [435, 303] on div "Vainas de Calamar - Caja 10 kg cantidad *" at bounding box center [399, 302] width 79 height 15
click at [428, 303] on span at bounding box center [422, 302] width 13 height 13
click at [427, 303] on span at bounding box center [422, 302] width 13 height 13
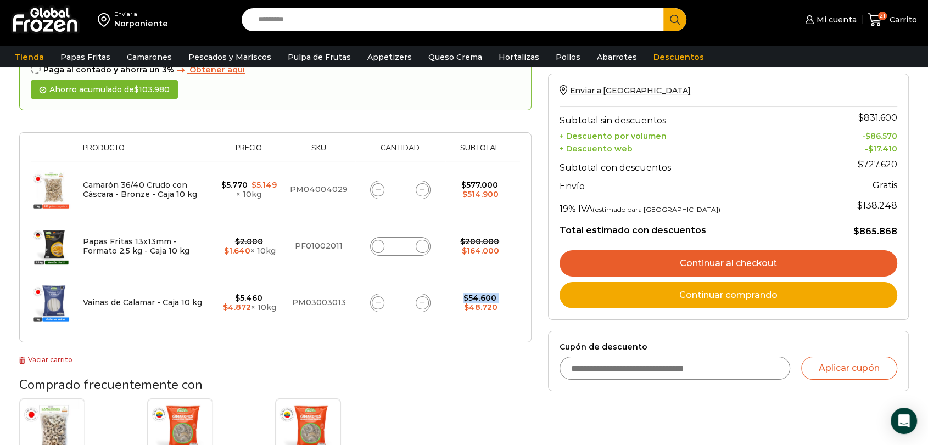
click at [427, 303] on span at bounding box center [422, 302] width 13 height 13
type input "*"
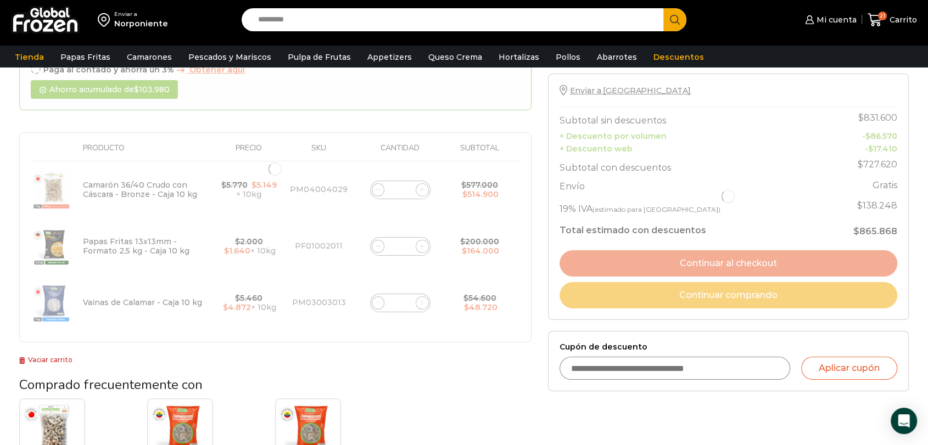
click at [427, 303] on div at bounding box center [275, 170] width 512 height 348
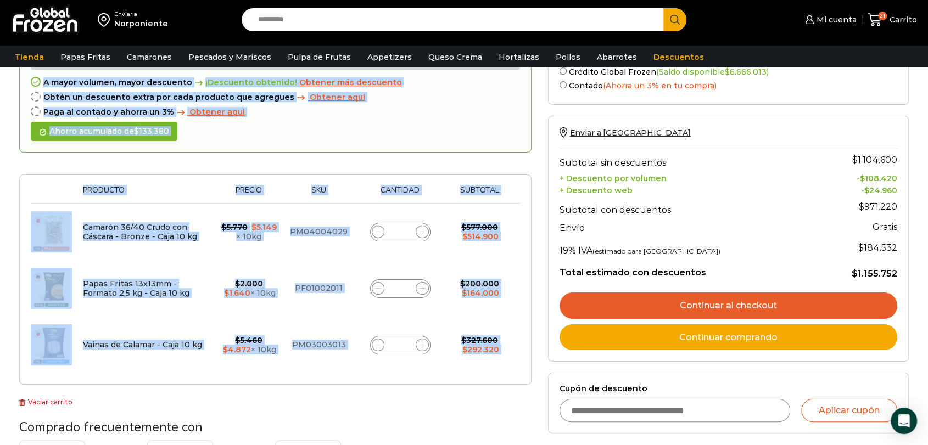
click at [425, 303] on td "Papas Fritas 13x13mm - Formato 2,5 kg - Caja 10 kg cantidad **" at bounding box center [400, 288] width 90 height 57
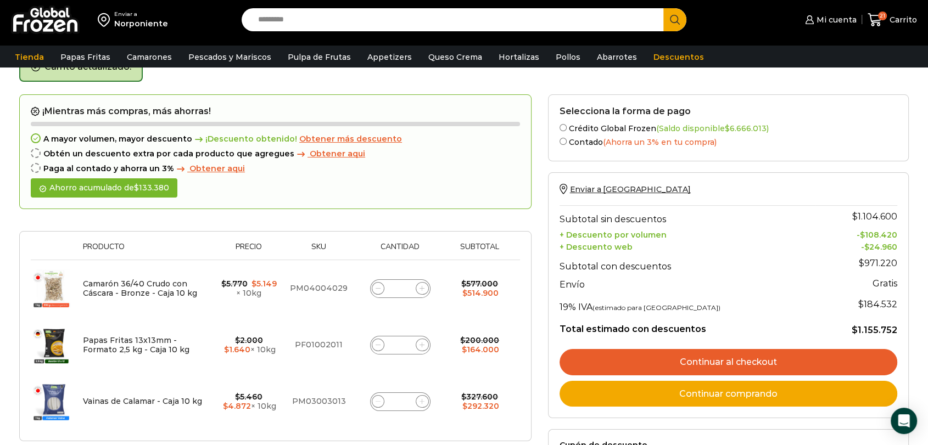
scroll to position [61, 0]
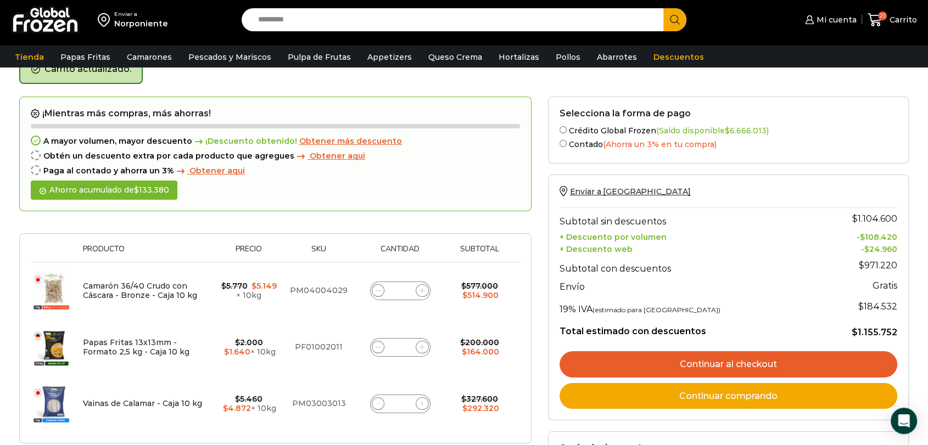
click at [416, 406] on div "Vainas de Calamar - Caja 10 kg cantidad *" at bounding box center [400, 404] width 60 height 19
click at [422, 401] on icon at bounding box center [421, 403] width 5 height 5
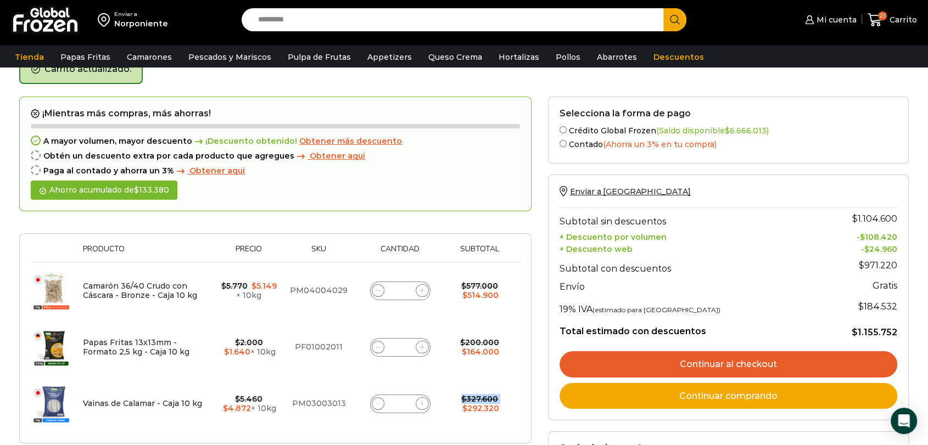
type input "**"
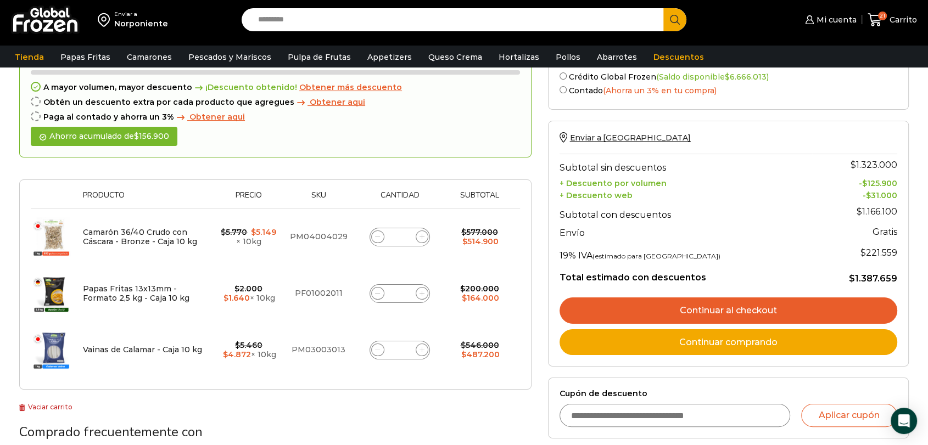
scroll to position [123, 0]
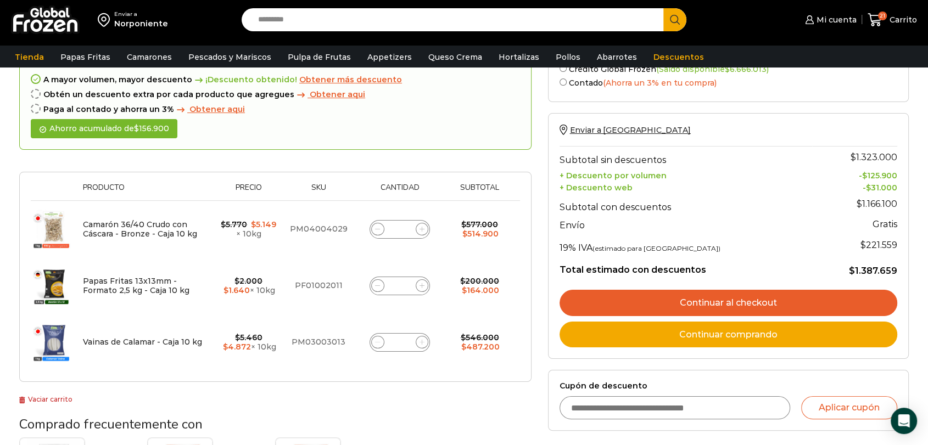
click at [421, 344] on span at bounding box center [422, 342] width 13 height 13
type input "**"
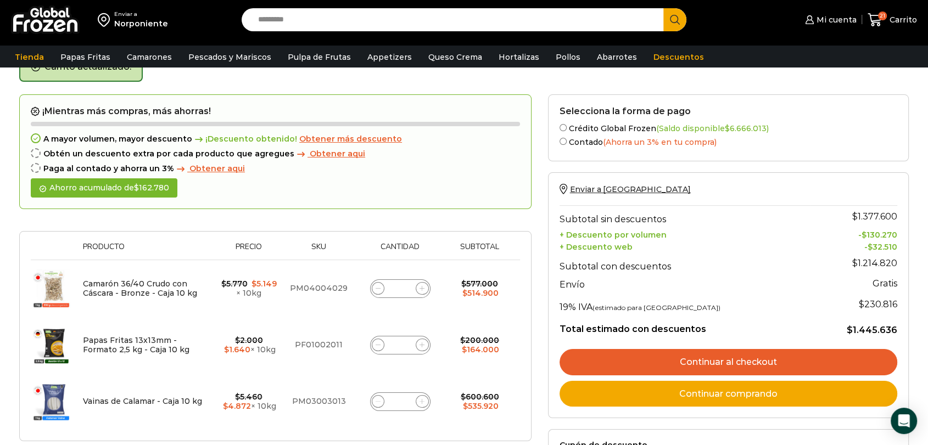
scroll to position [61, 0]
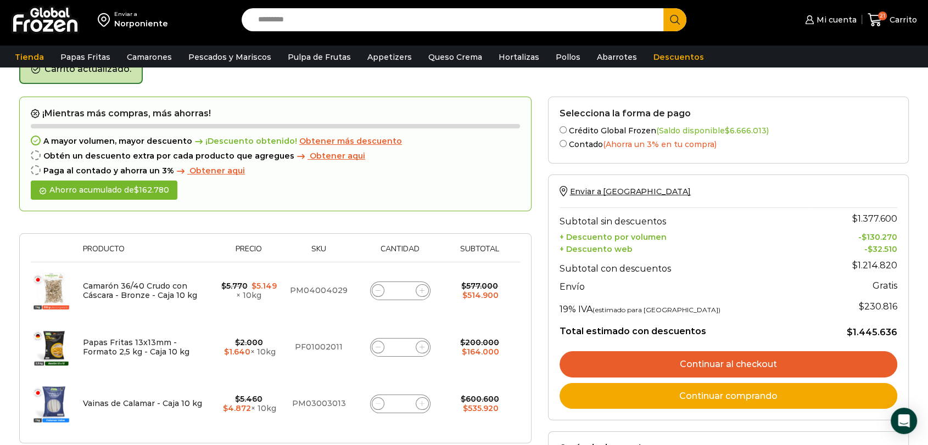
drag, startPoint x: 406, startPoint y: 404, endPoint x: 393, endPoint y: 404, distance: 12.6
click at [393, 404] on input "**" at bounding box center [400, 403] width 15 height 15
type input "*"
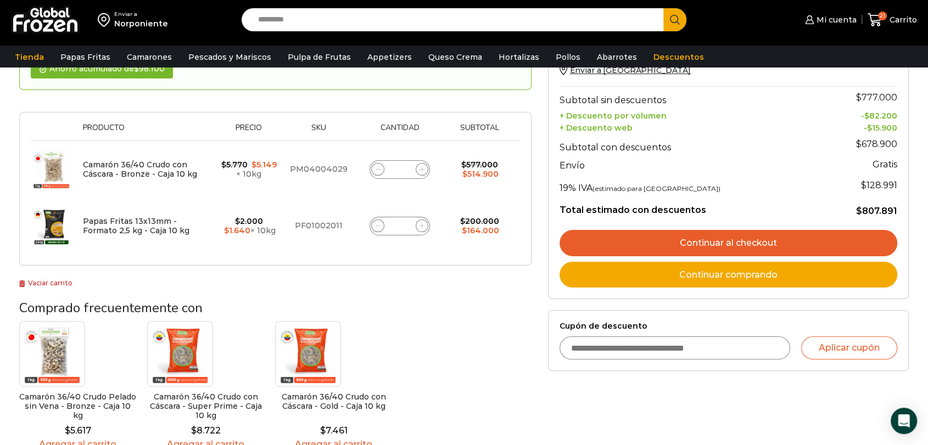
scroll to position [184, 0]
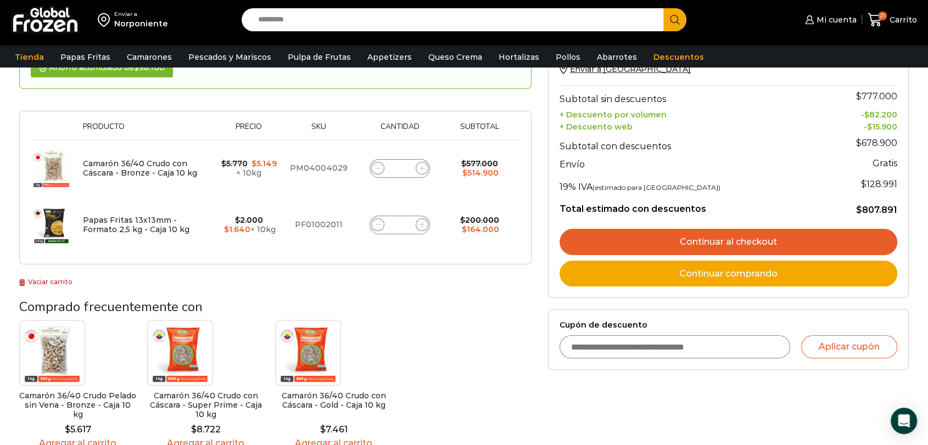
click at [708, 238] on link "Continuar al checkout" at bounding box center [728, 242] width 338 height 26
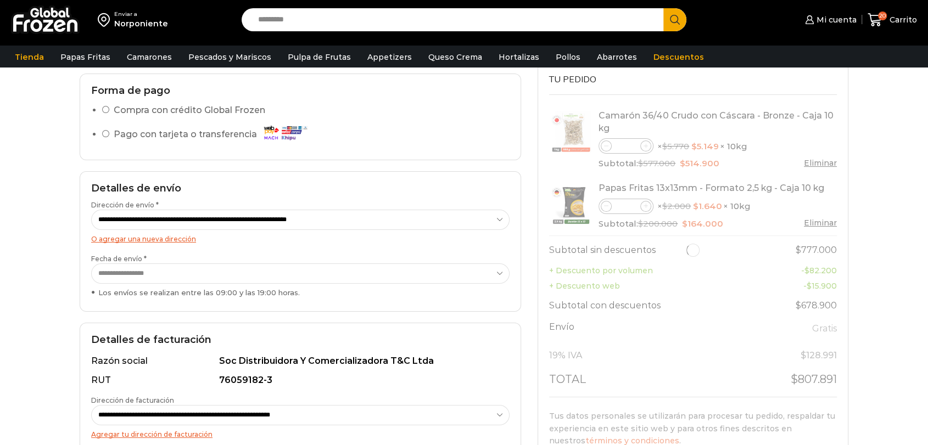
scroll to position [61, 0]
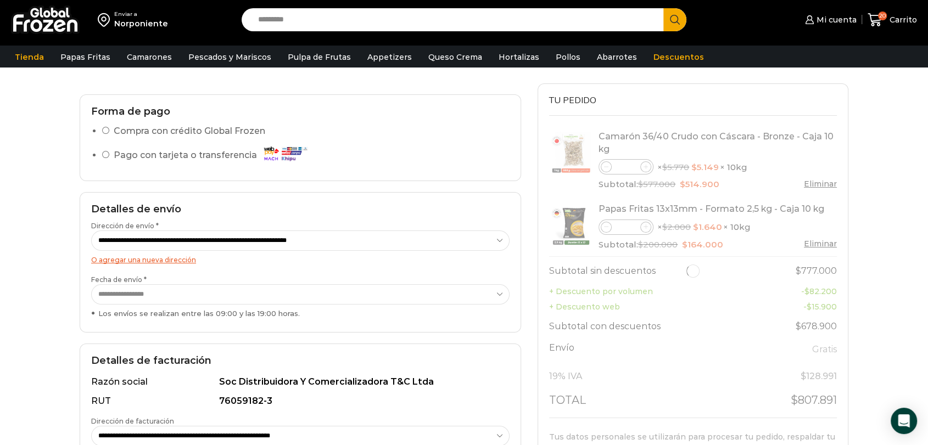
select select "*"
click at [156, 298] on select "**********" at bounding box center [300, 294] width 418 height 20
click at [91, 284] on select "**********" at bounding box center [300, 294] width 418 height 20
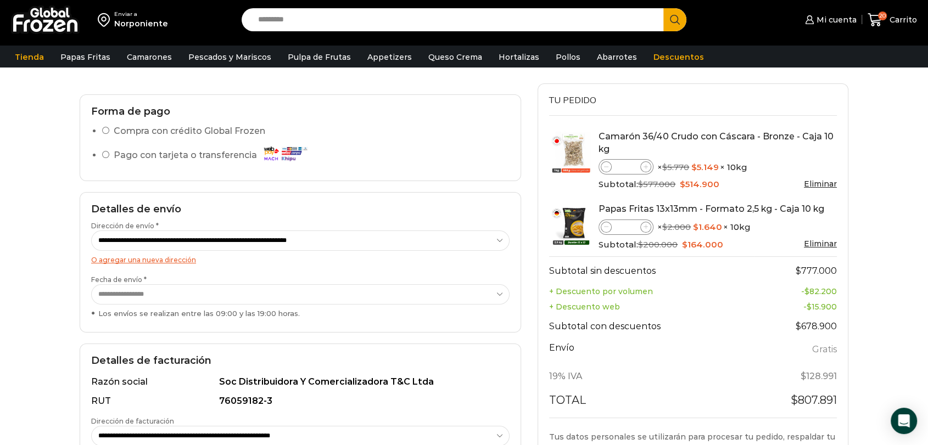
scroll to position [183, 0]
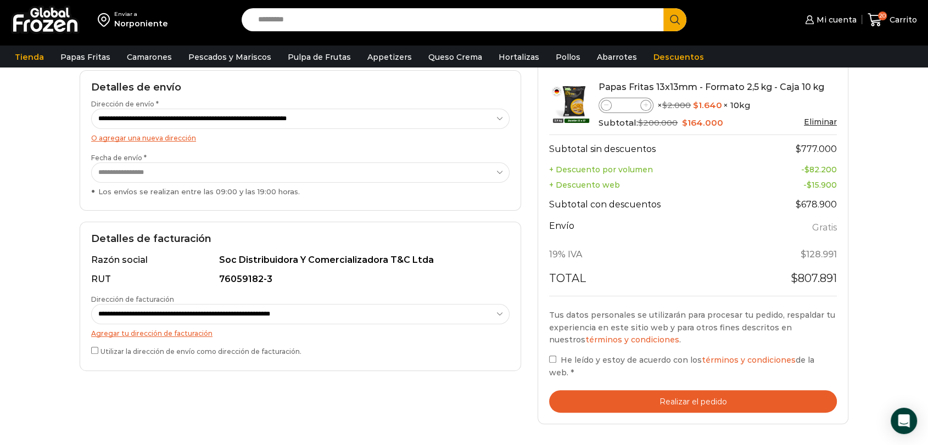
click at [556, 361] on label "He leído y estoy de acuerdo con los términos y condiciones de la web. *" at bounding box center [693, 366] width 288 height 25
click at [686, 390] on button "Realizar el pedido" at bounding box center [693, 401] width 288 height 23
